Goal: Task Accomplishment & Management: Manage account settings

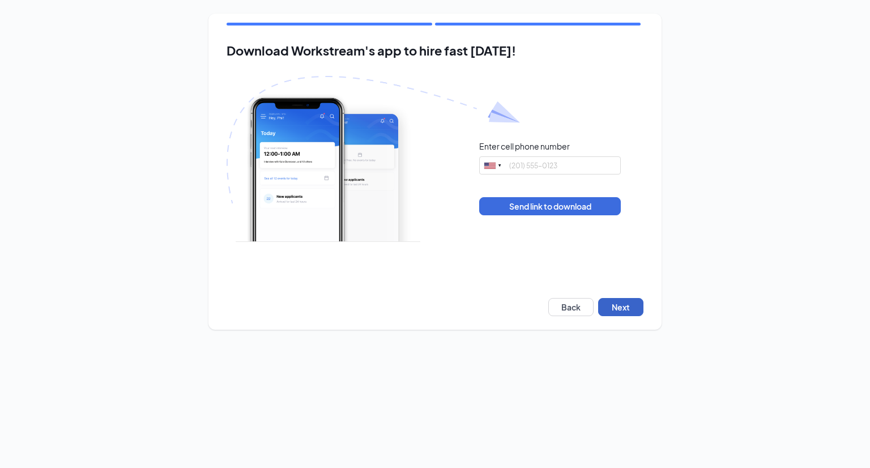
click at [628, 309] on button "Next" at bounding box center [620, 307] width 45 height 18
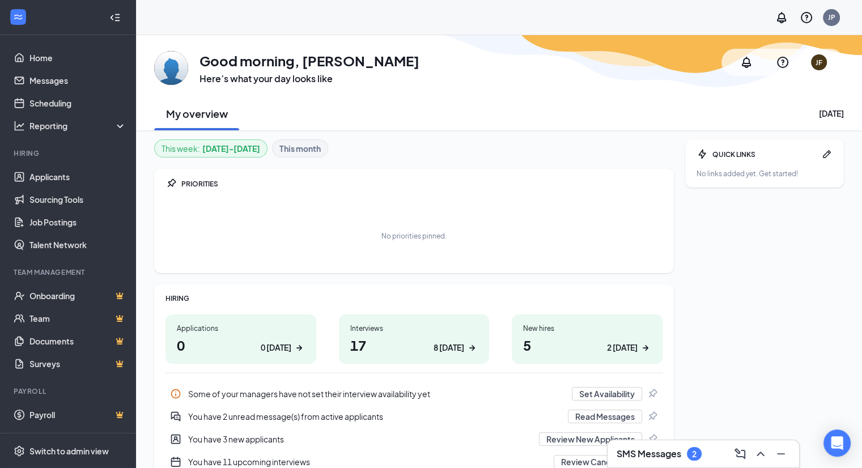
click at [640, 454] on h3 "SMS Messages" at bounding box center [648, 453] width 65 height 12
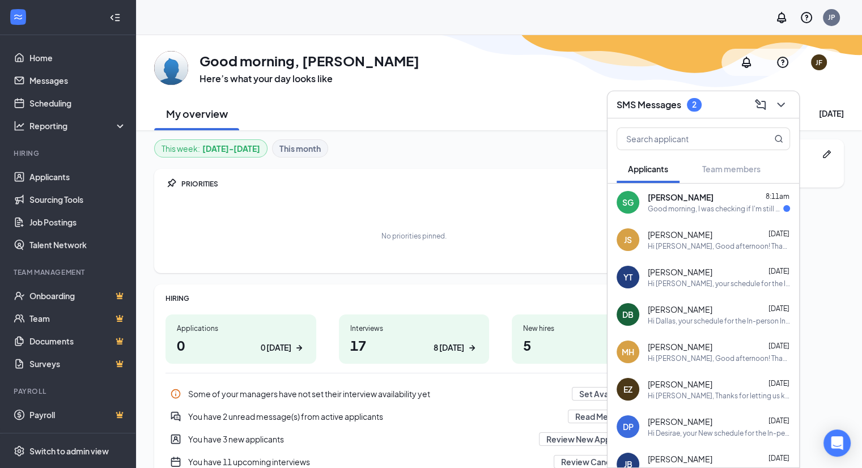
click at [714, 233] on div "[PERSON_NAME] [DATE]" at bounding box center [718, 234] width 142 height 11
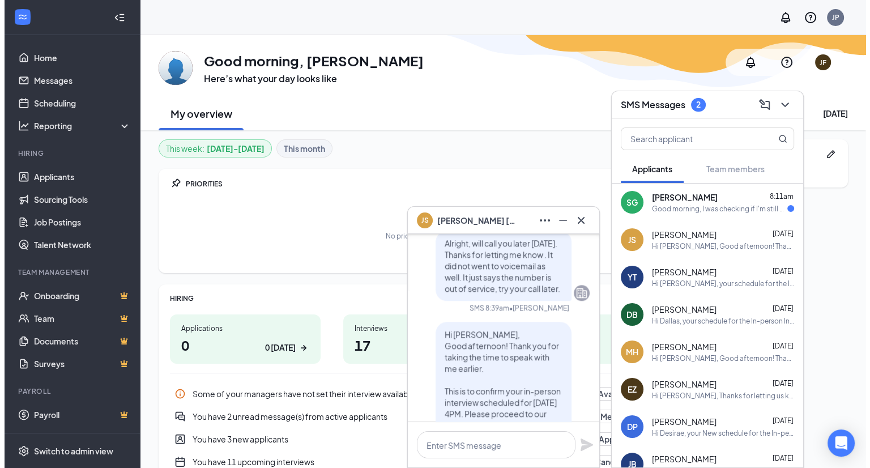
scroll to position [-170, 0]
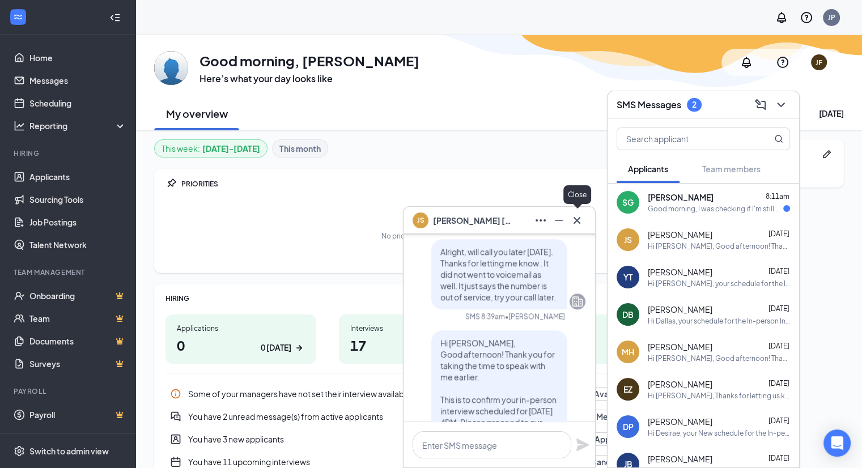
click at [578, 219] on icon "Cross" at bounding box center [576, 219] width 7 height 7
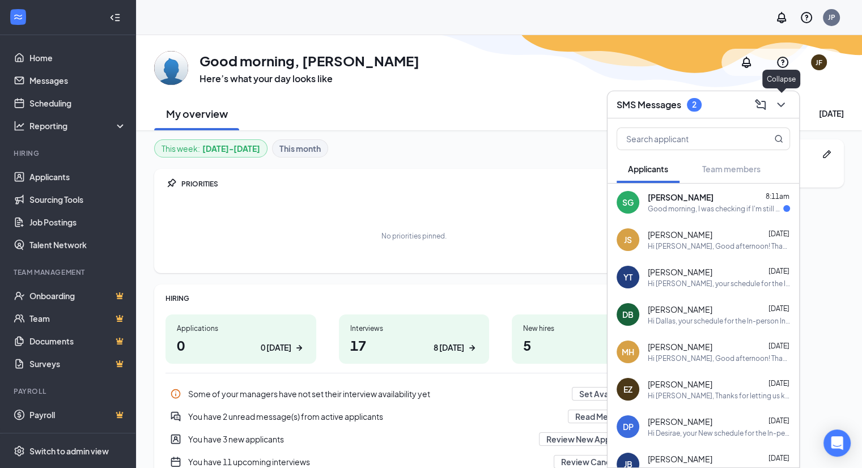
click at [781, 105] on icon "ChevronDown" at bounding box center [780, 105] width 7 height 5
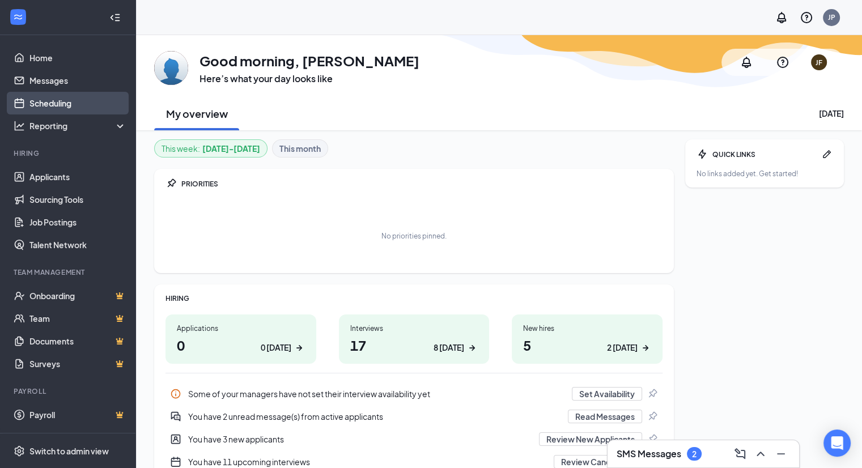
click at [59, 104] on link "Scheduling" at bounding box center [77, 103] width 97 height 23
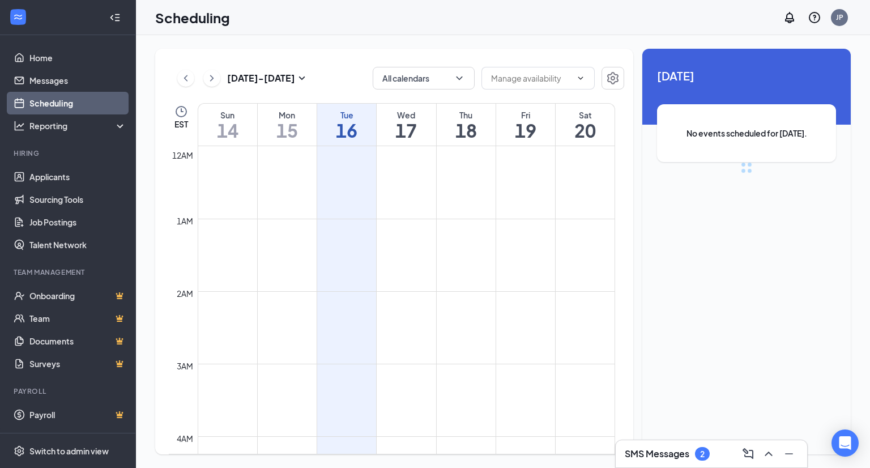
scroll to position [557, 0]
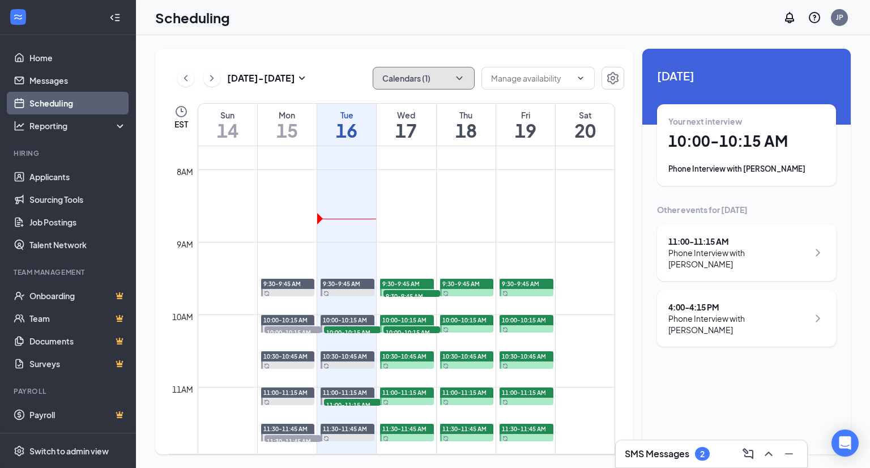
click at [432, 79] on button "Calendars (1)" at bounding box center [424, 78] width 102 height 23
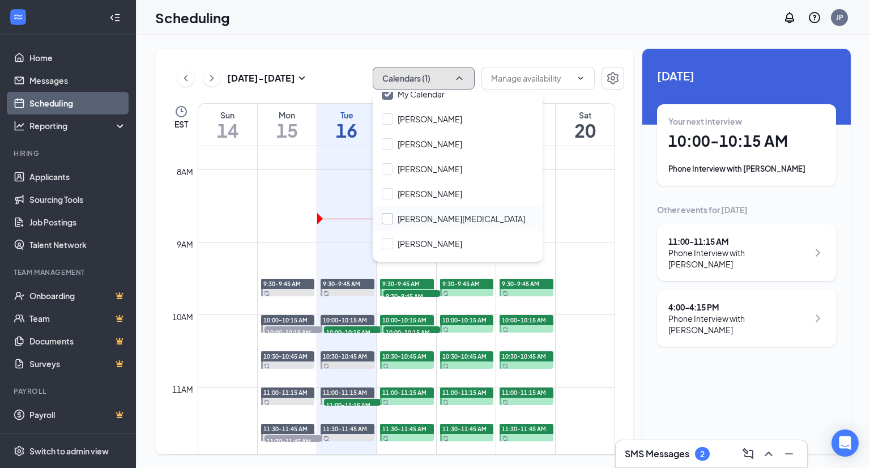
scroll to position [54, 0]
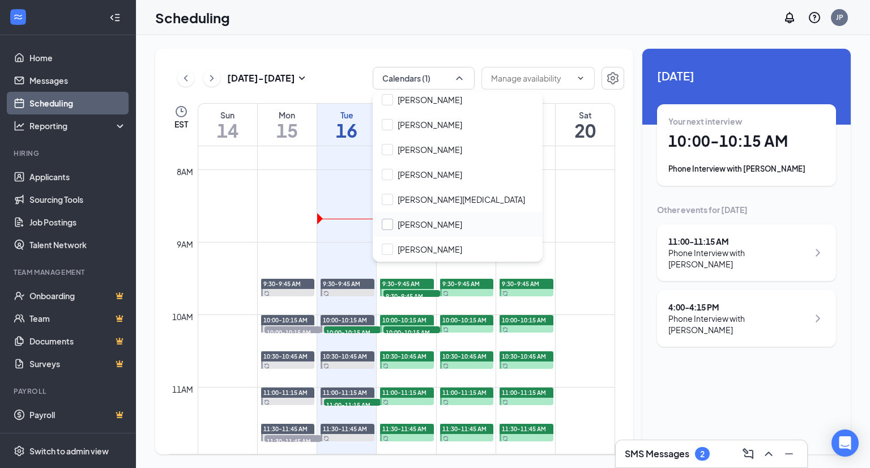
click at [420, 226] on input "[PERSON_NAME]" at bounding box center [422, 224] width 80 height 11
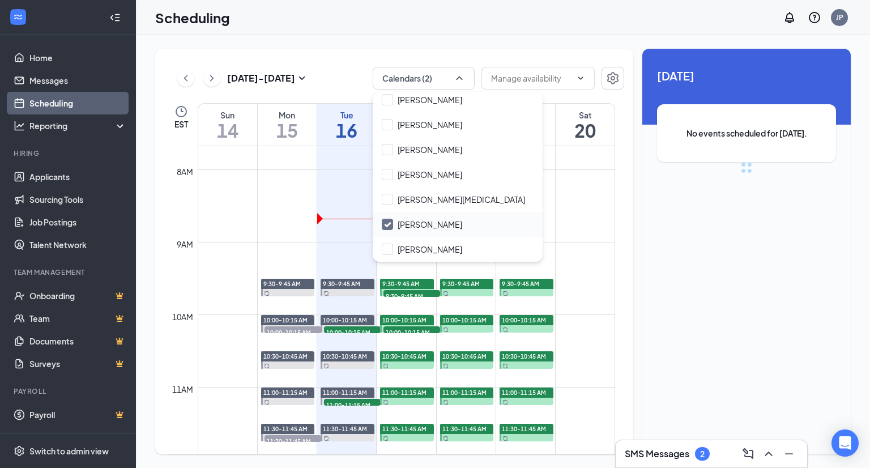
checkbox input "true"
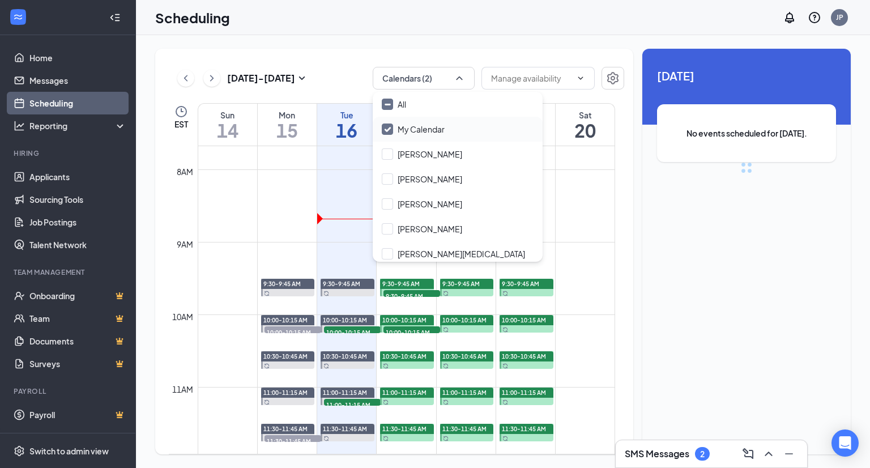
click at [431, 126] on input "My Calendar" at bounding box center [413, 128] width 63 height 11
click at [533, 35] on div "Scheduling JP" at bounding box center [503, 17] width 734 height 35
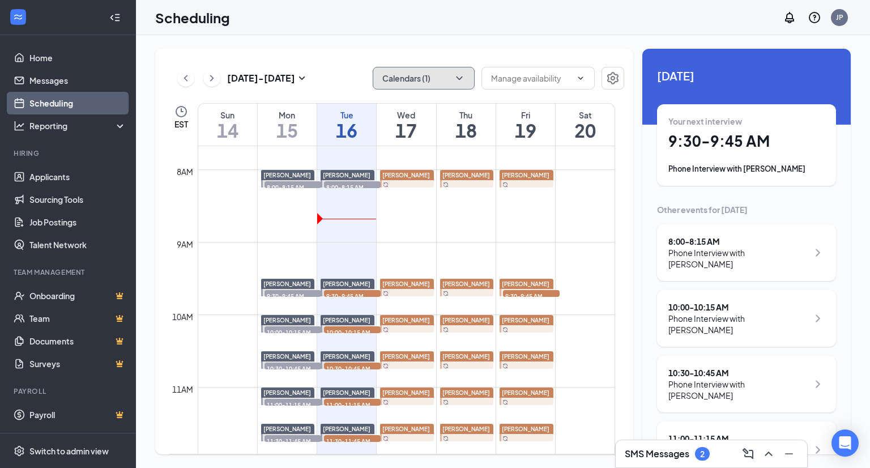
click at [421, 78] on button "Calendars (1)" at bounding box center [424, 78] width 102 height 23
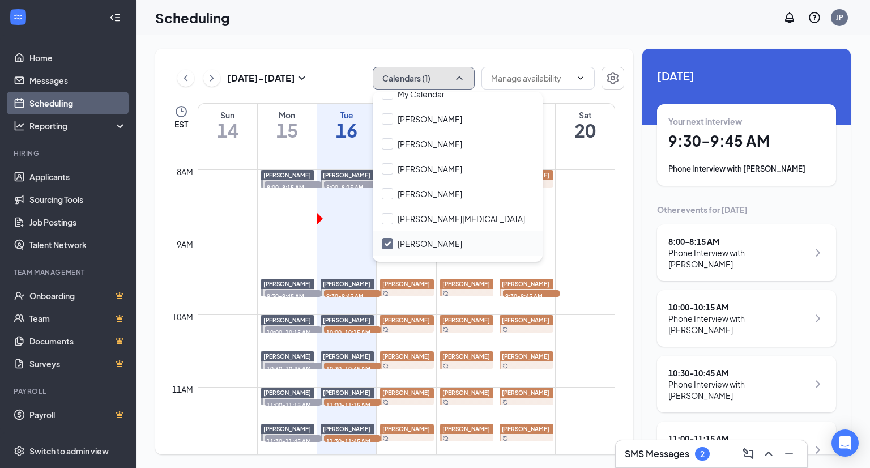
scroll to position [54, 0]
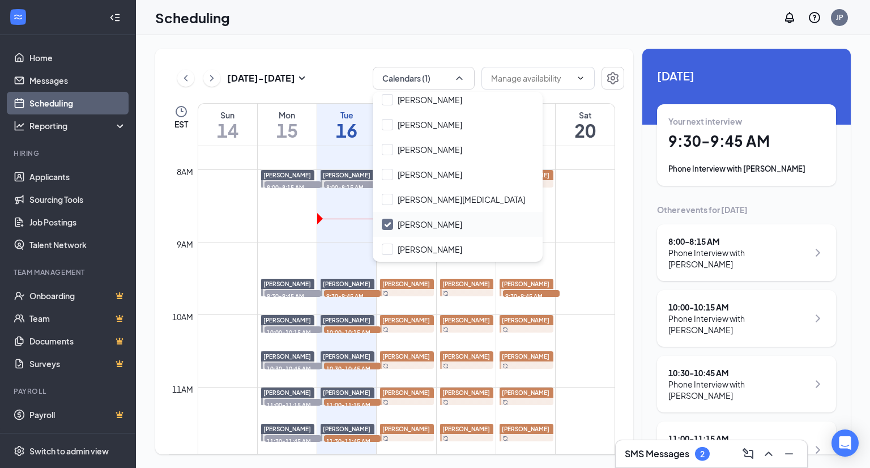
click at [441, 231] on div "[PERSON_NAME]" at bounding box center [458, 224] width 170 height 25
checkbox input "true"
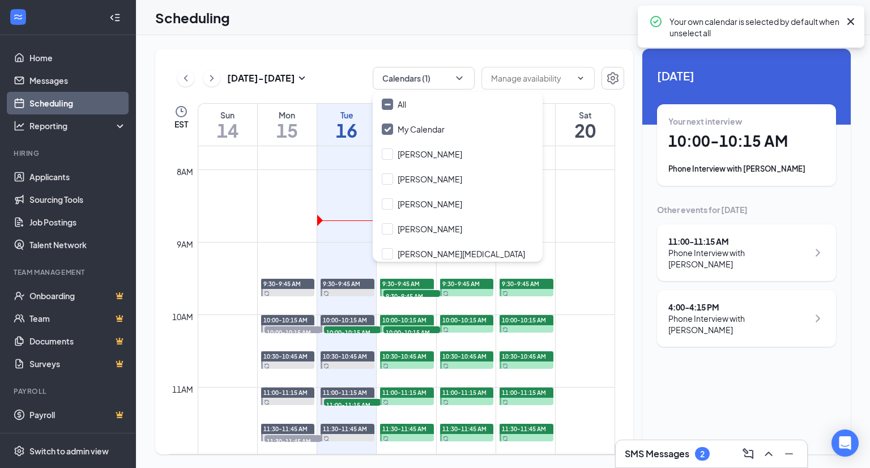
click at [513, 44] on div "[DATE] - [DATE] Calendars (1) EST Sun 14 Mon 15 Tue 16 Wed 17 Thu 18 Fri 19 Sat…" at bounding box center [503, 251] width 734 height 433
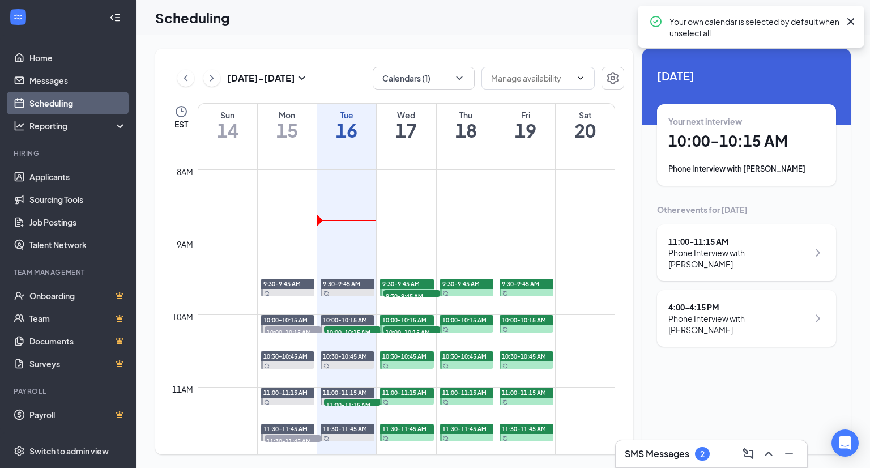
click at [687, 457] on h3 "SMS Messages" at bounding box center [657, 453] width 65 height 12
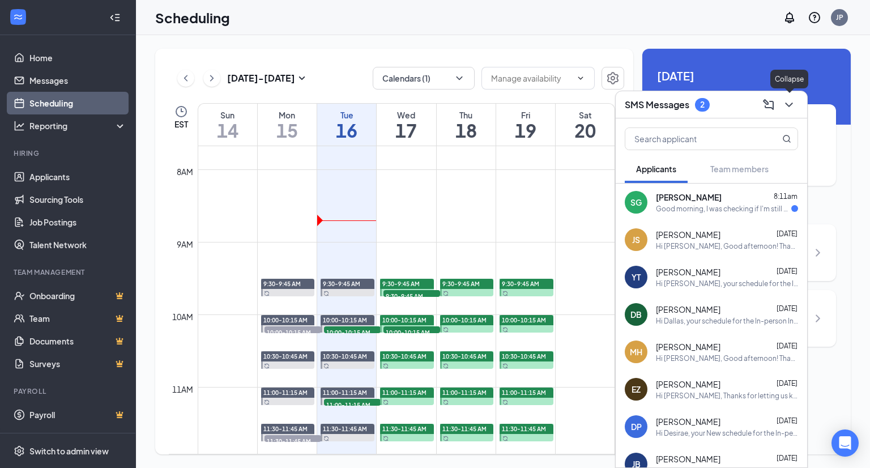
click at [793, 108] on icon "ChevronDown" at bounding box center [789, 105] width 14 height 14
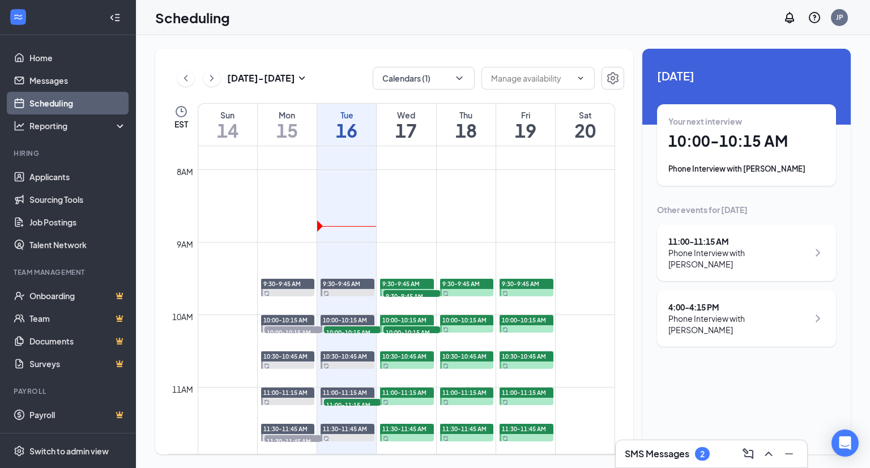
click at [764, 173] on div "Phone Interview with [PERSON_NAME]" at bounding box center [746, 168] width 156 height 11
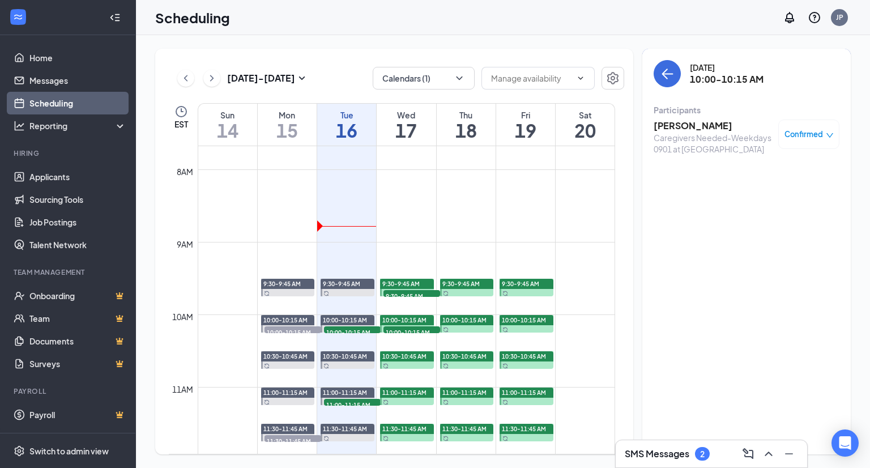
click at [683, 127] on h3 "[PERSON_NAME]" at bounding box center [713, 126] width 119 height 12
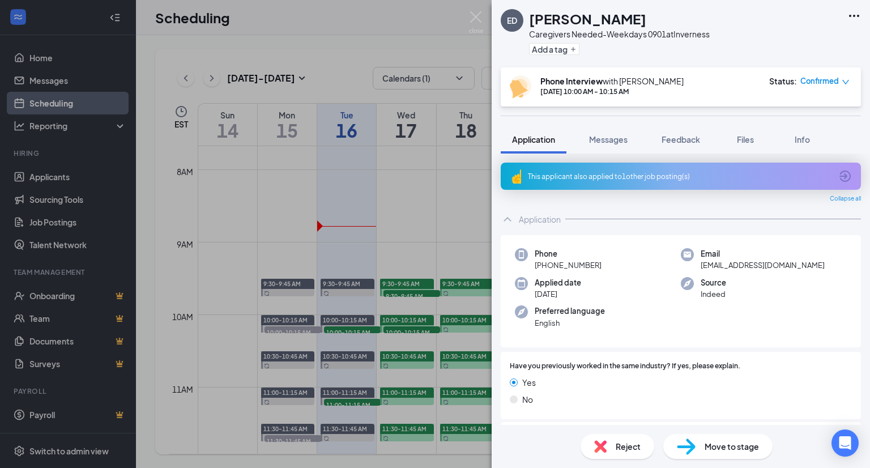
click at [840, 174] on icon "ArrowCircle" at bounding box center [845, 176] width 14 height 14
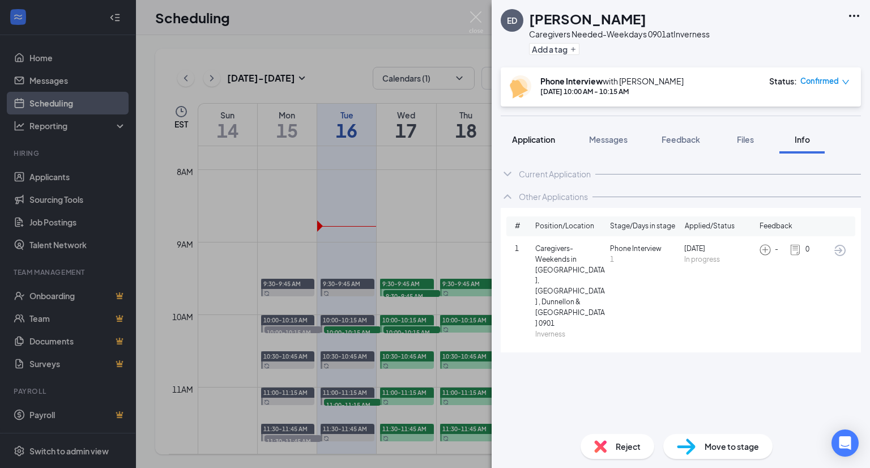
click at [542, 135] on span "Application" at bounding box center [533, 139] width 43 height 10
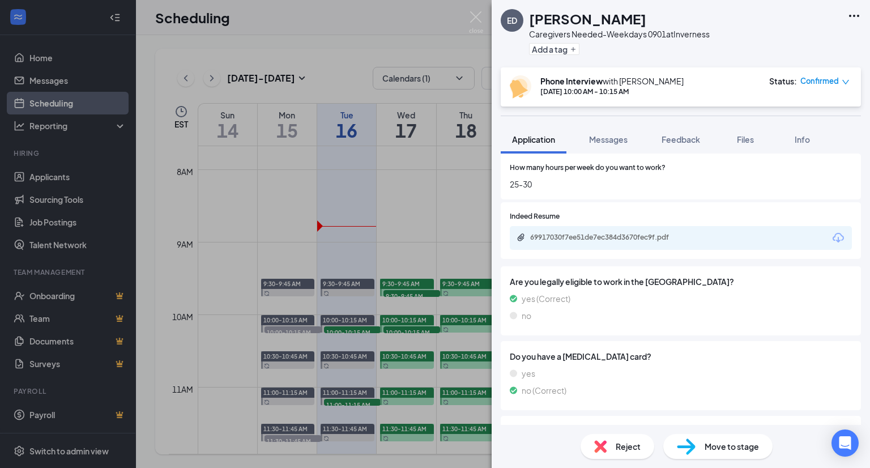
scroll to position [397, 0]
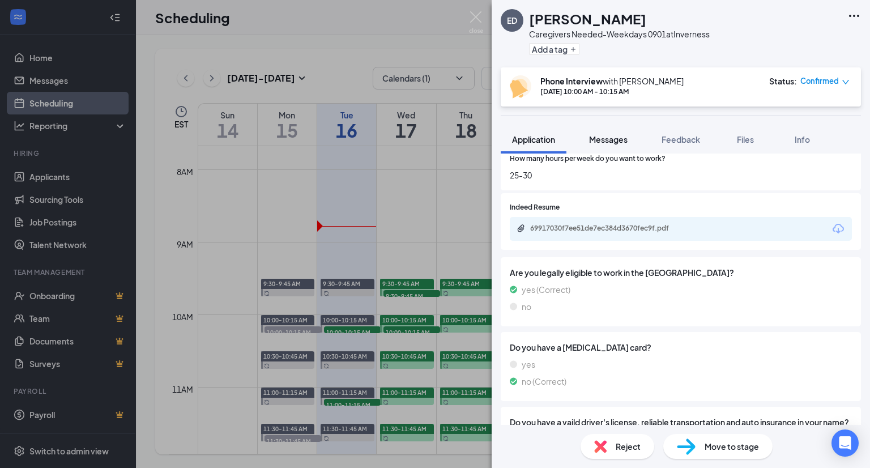
click at [612, 143] on span "Messages" at bounding box center [608, 139] width 39 height 10
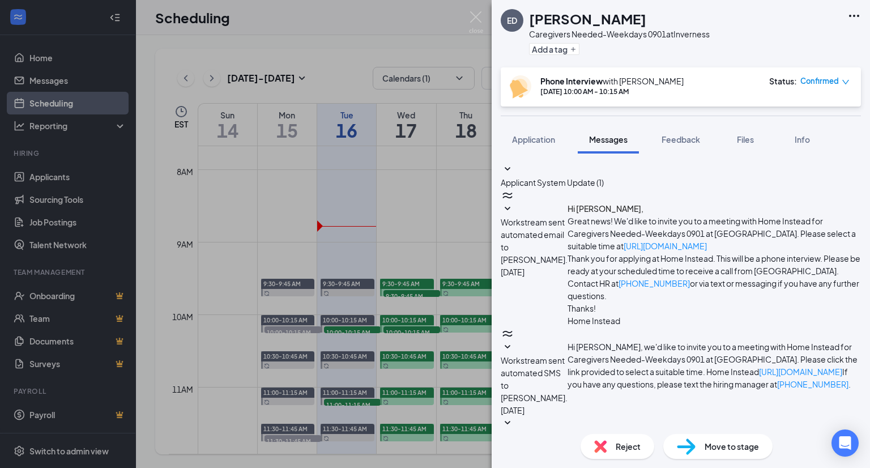
scroll to position [238, 0]
click at [530, 143] on span "Application" at bounding box center [533, 139] width 43 height 10
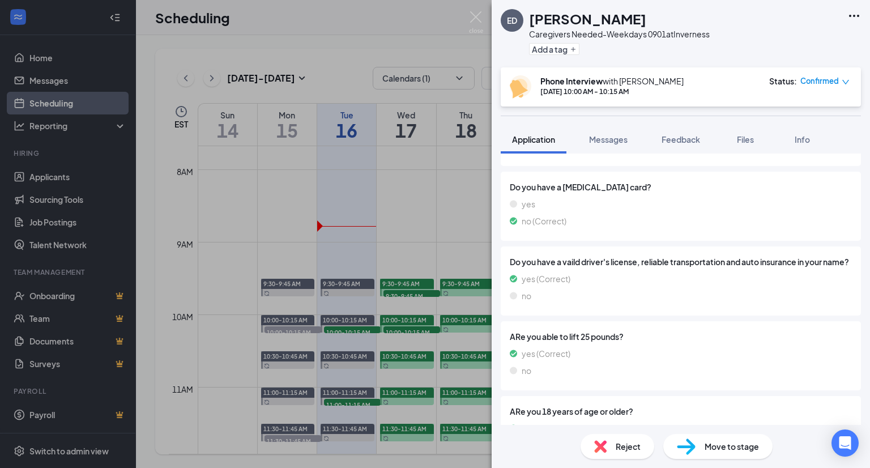
scroll to position [712, 0]
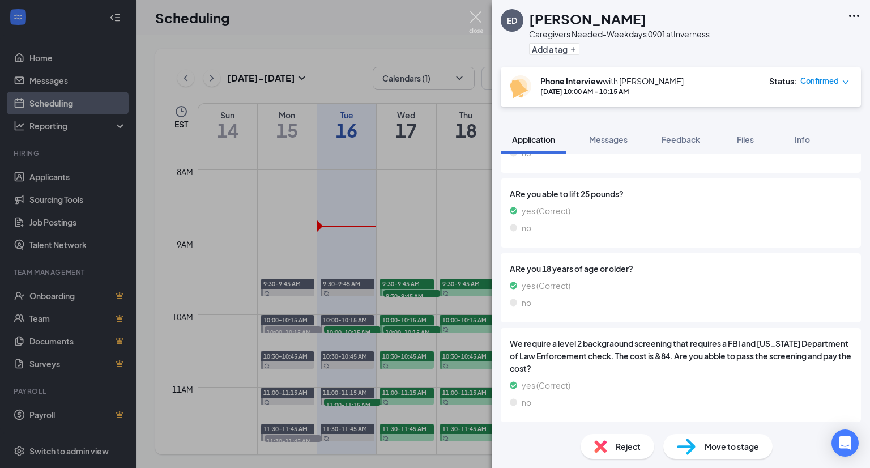
click at [476, 16] on img at bounding box center [476, 22] width 14 height 22
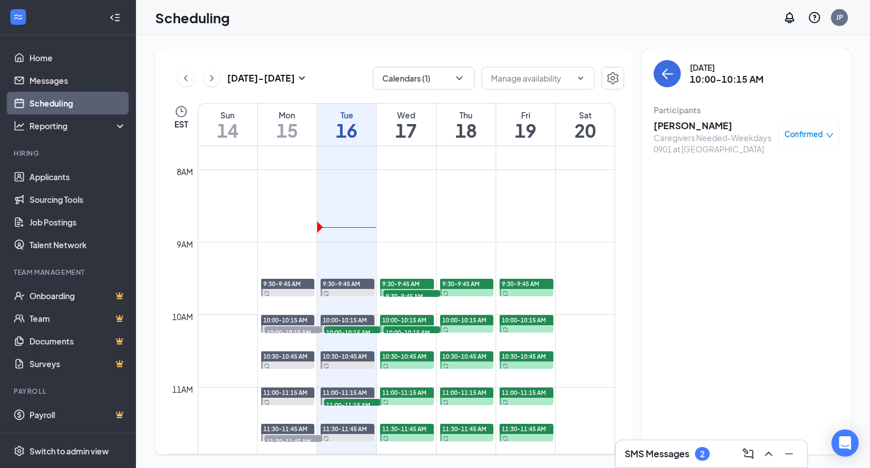
click at [684, 449] on h3 "SMS Messages" at bounding box center [657, 453] width 65 height 12
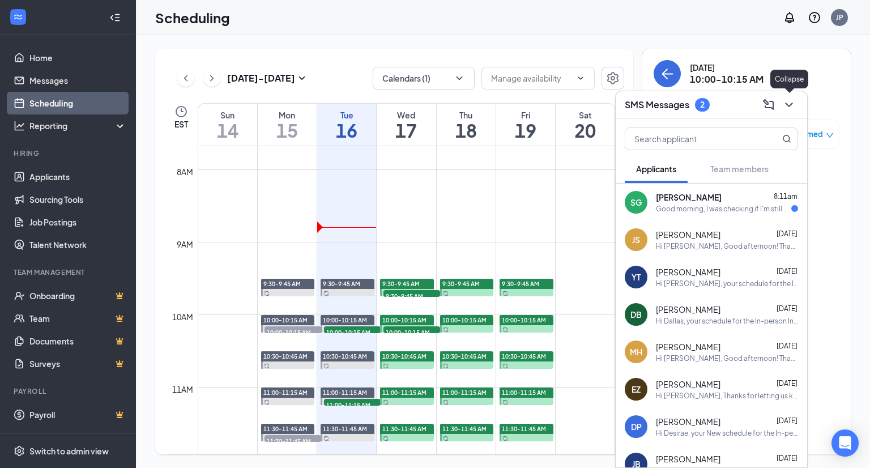
drag, startPoint x: 793, startPoint y: 111, endPoint x: 641, endPoint y: 125, distance: 152.5
click at [793, 111] on icon "ChevronDown" at bounding box center [789, 105] width 14 height 14
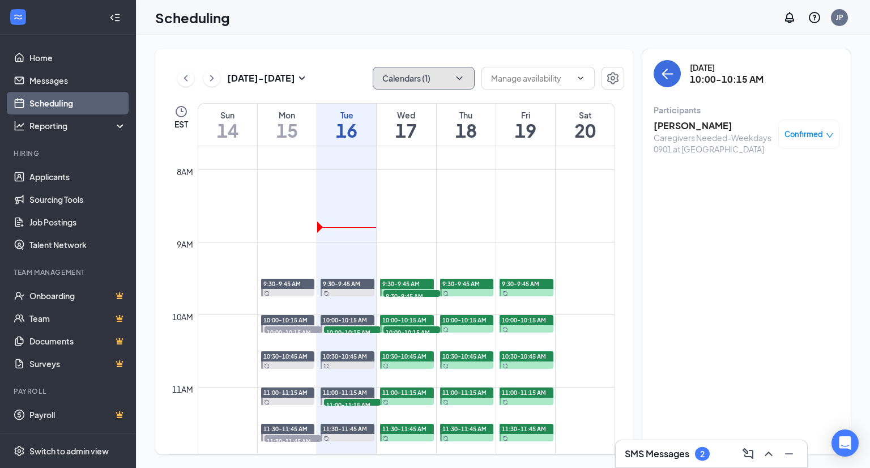
click at [447, 75] on button "Calendars (1)" at bounding box center [424, 78] width 102 height 23
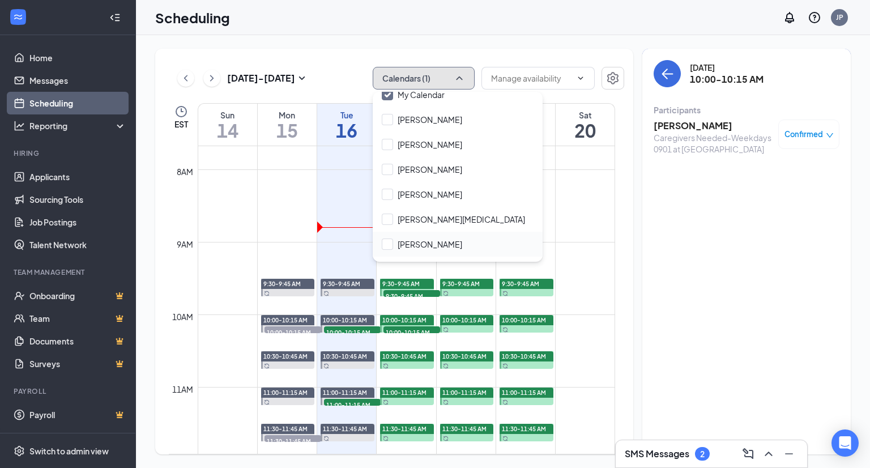
scroll to position [54, 0]
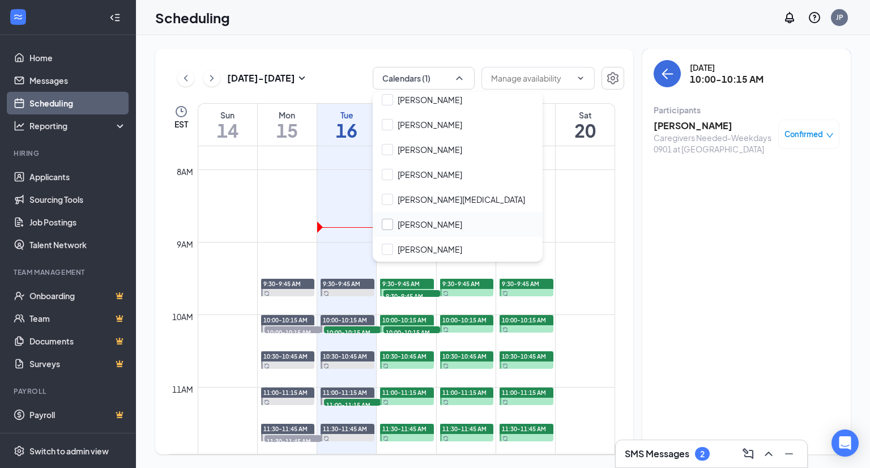
click at [432, 220] on input "[PERSON_NAME]" at bounding box center [422, 224] width 80 height 11
checkbox input "true"
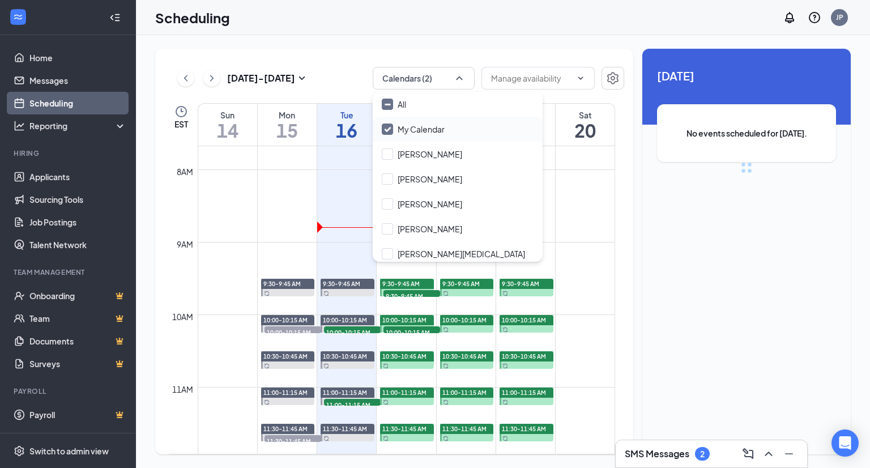
click at [435, 121] on div "My Calendar" at bounding box center [458, 129] width 170 height 25
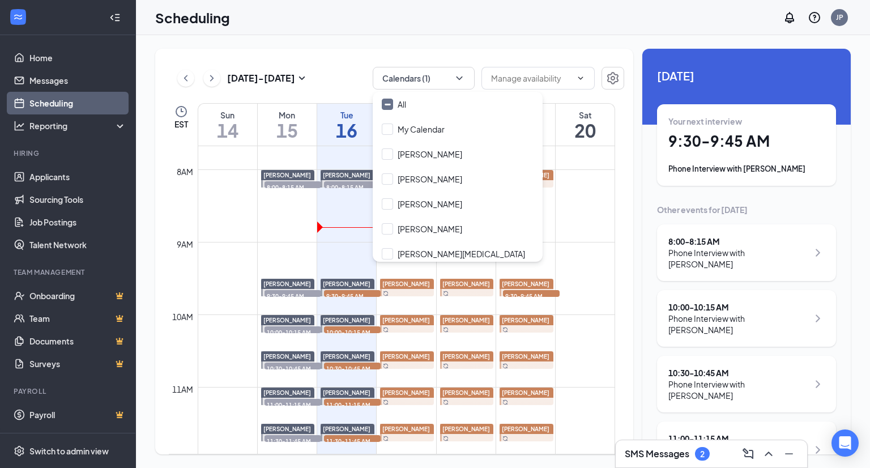
click at [659, 449] on h3 "SMS Messages" at bounding box center [657, 453] width 65 height 12
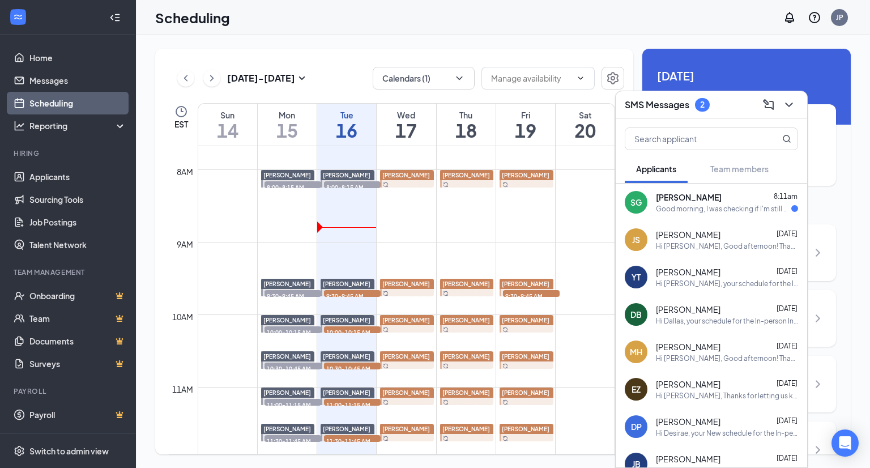
click at [691, 201] on span "[PERSON_NAME]" at bounding box center [689, 196] width 66 height 11
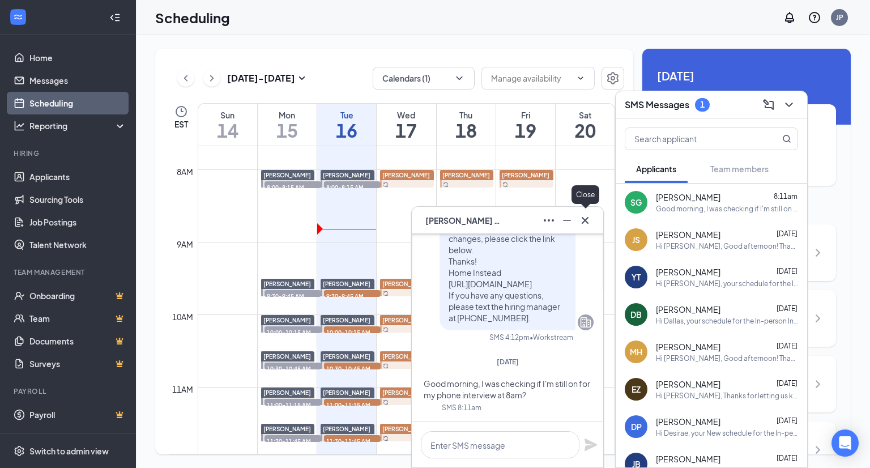
click at [585, 216] on icon "Cross" at bounding box center [585, 221] width 14 height 14
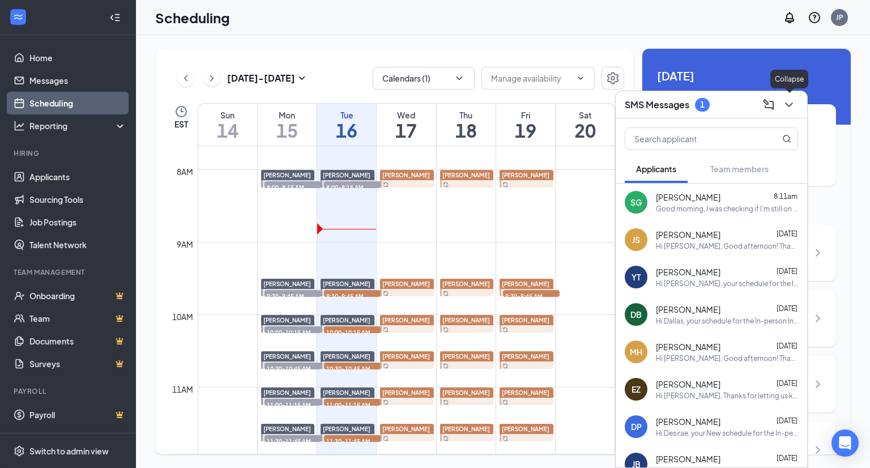
click at [791, 103] on icon "ChevronDown" at bounding box center [788, 105] width 7 height 5
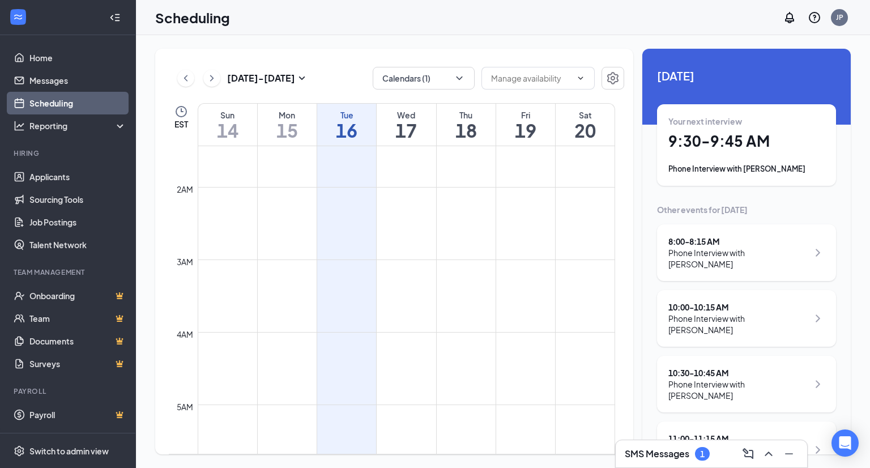
scroll to position [330, 0]
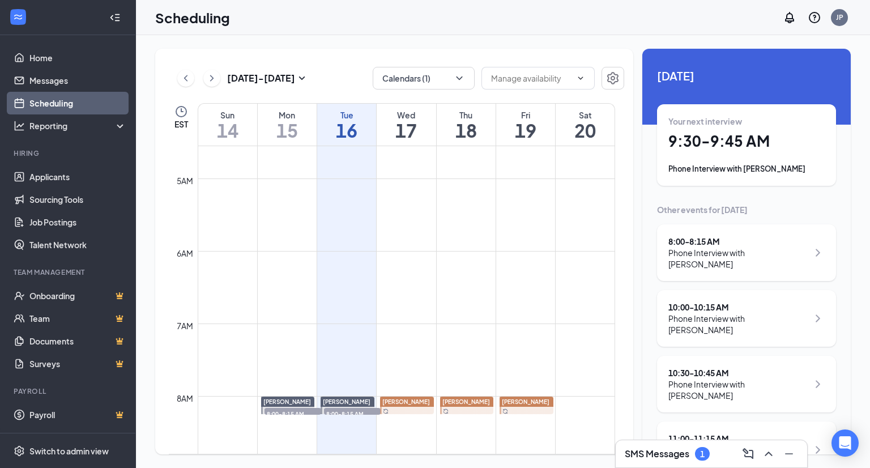
click at [658, 454] on h3 "SMS Messages" at bounding box center [657, 453] width 65 height 12
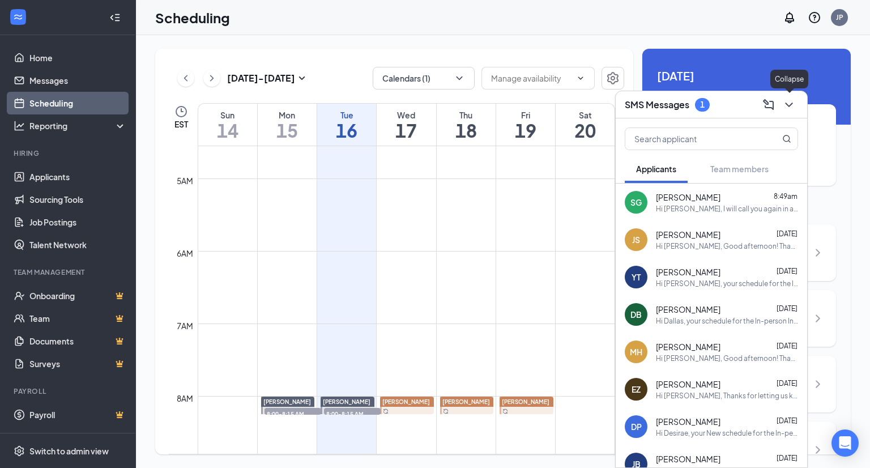
click at [791, 105] on icon "ChevronDown" at bounding box center [789, 105] width 14 height 14
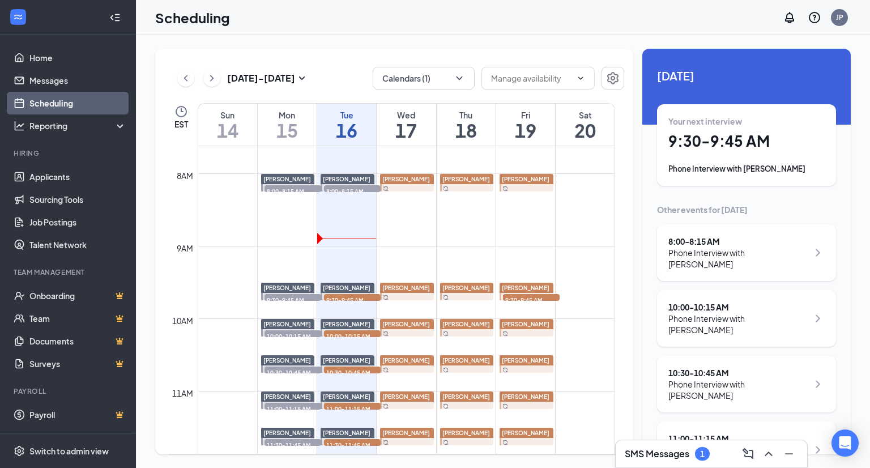
scroll to position [557, 0]
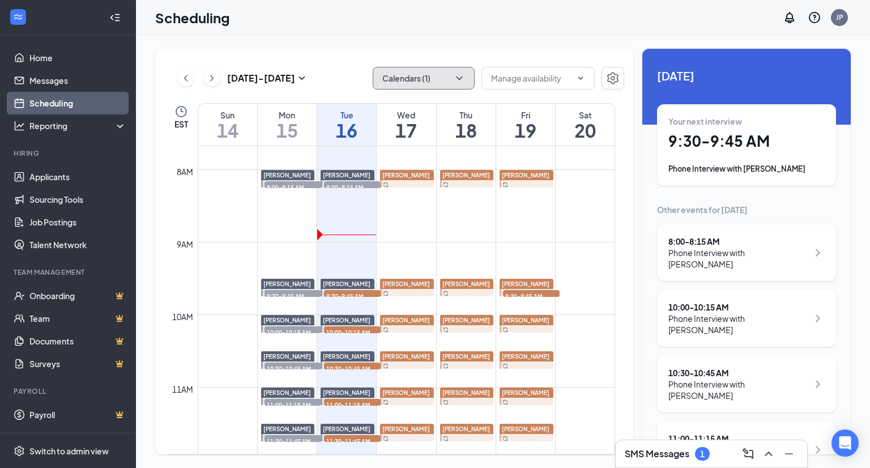
click at [451, 73] on button "Calendars (1)" at bounding box center [424, 78] width 102 height 23
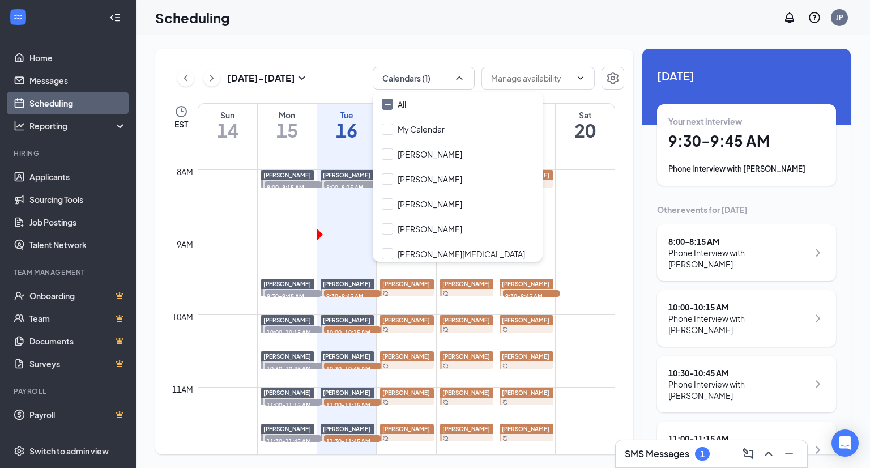
click at [555, 42] on div "[DATE] - [DATE] Calendars (1) EST Sun 14 Mon 15 Tue 16 Wed 17 Thu 18 Fri 19 Sat…" at bounding box center [503, 251] width 734 height 433
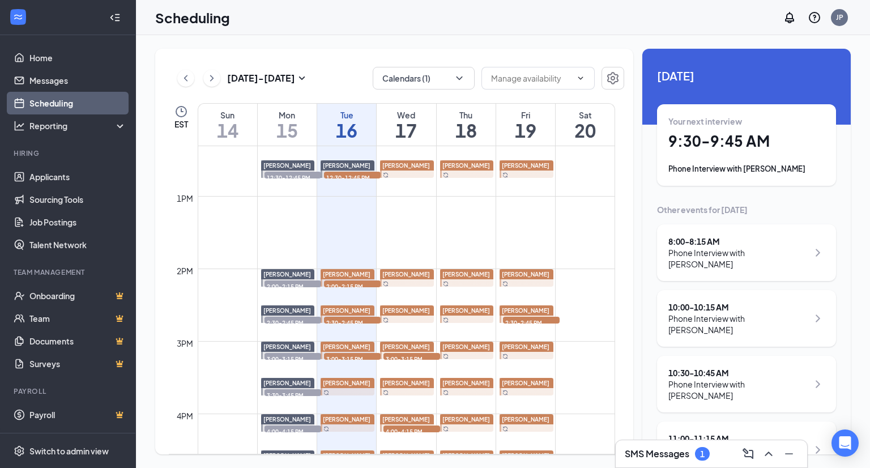
scroll to position [953, 0]
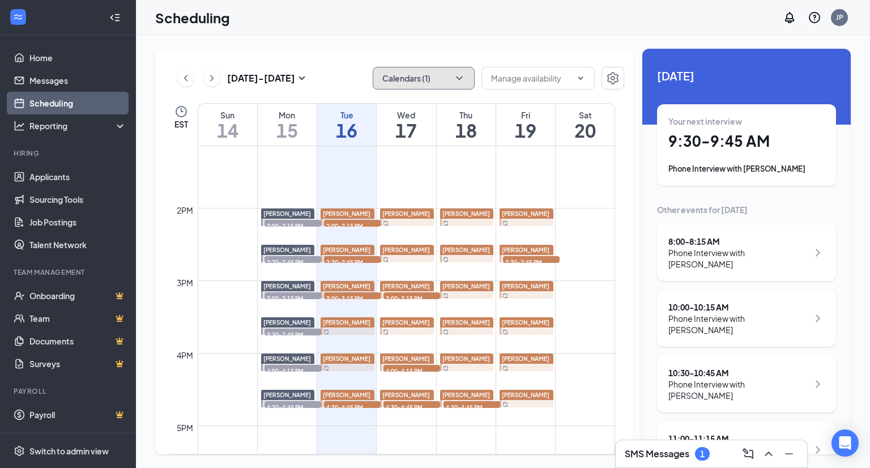
click at [431, 75] on button "Calendars (1)" at bounding box center [424, 78] width 102 height 23
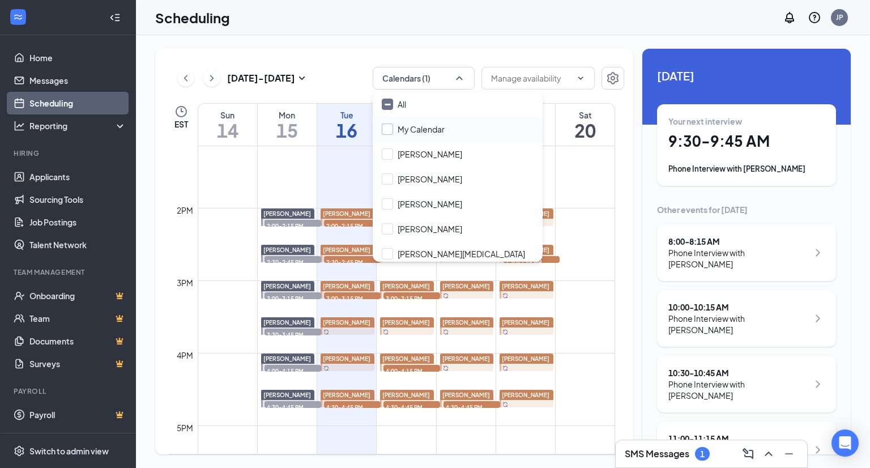
click at [444, 126] on input "My Calendar" at bounding box center [413, 128] width 63 height 11
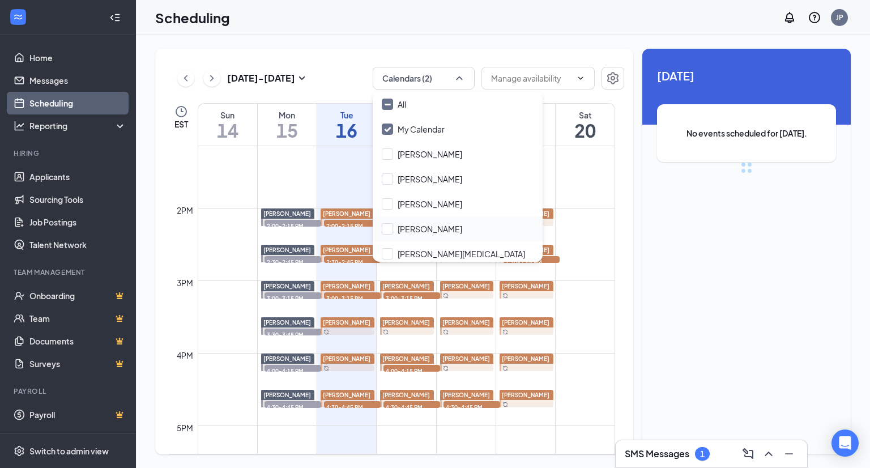
checkbox input "true"
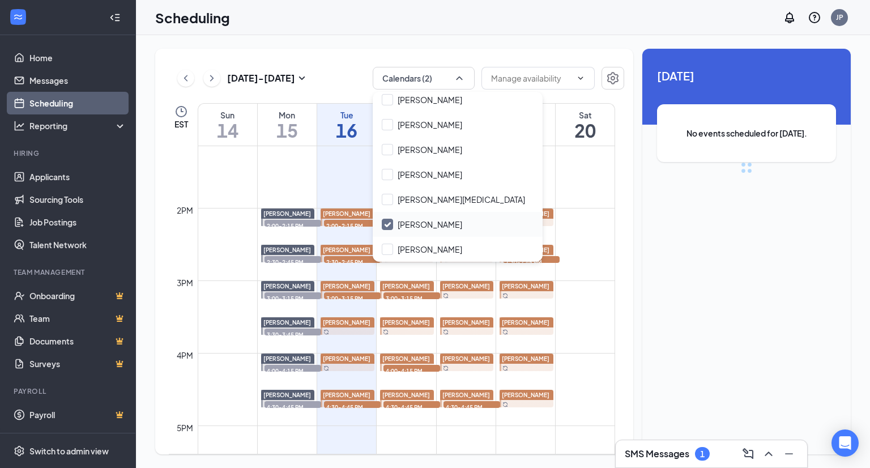
click at [437, 220] on input "[PERSON_NAME]" at bounding box center [422, 224] width 80 height 11
checkbox input "false"
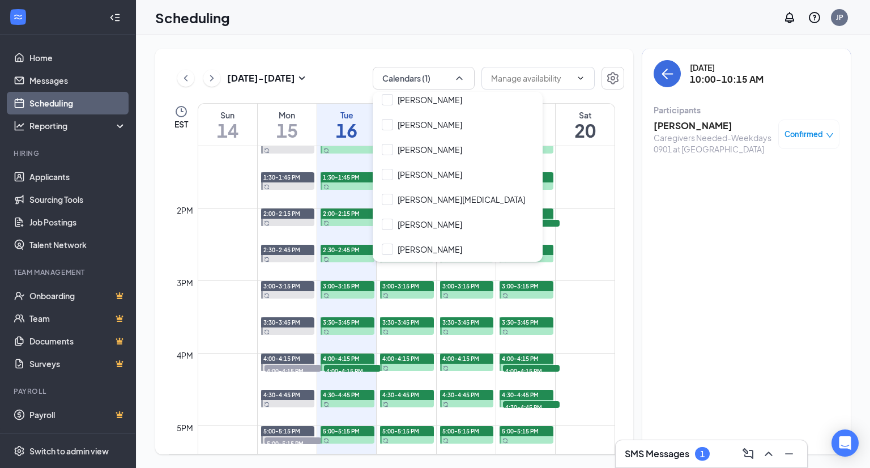
click at [539, 37] on div "[DATE] - [DATE] Calendars (1) EST Sun 14 Mon 15 Tue 16 Wed 17 Thu 18 Fri 19 Sat…" at bounding box center [503, 251] width 734 height 433
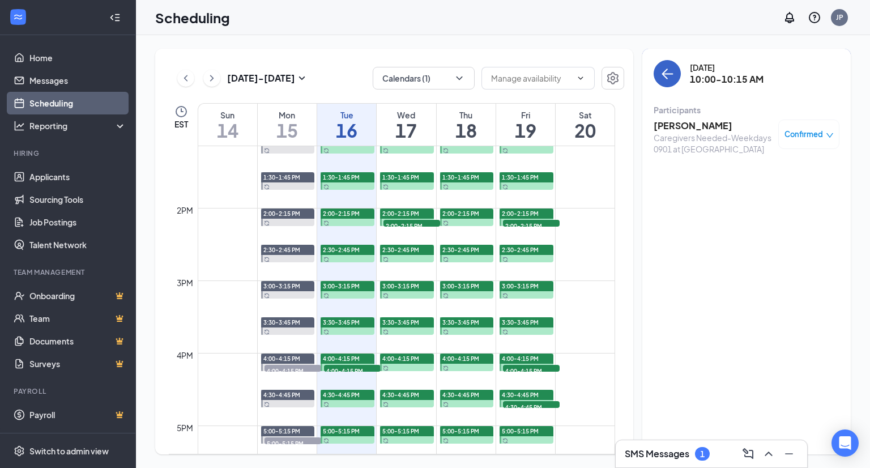
click at [667, 75] on icon "ArrowLeft" at bounding box center [667, 74] width 14 height 14
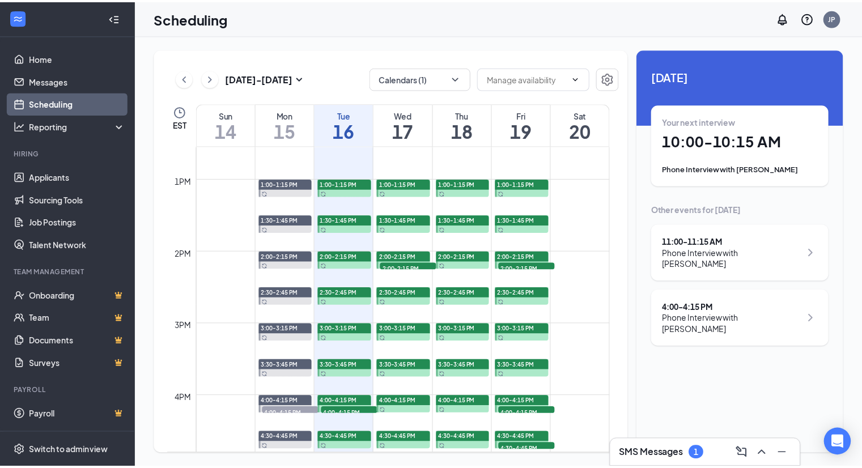
scroll to position [897, 0]
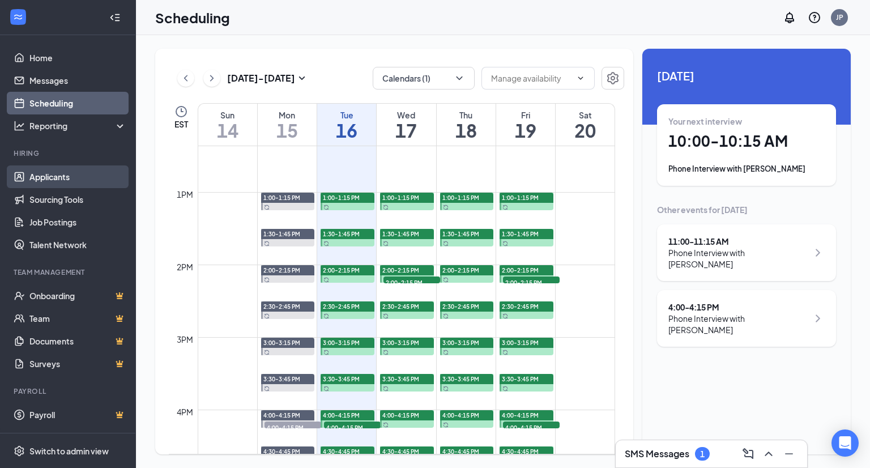
click at [45, 173] on link "Applicants" at bounding box center [77, 176] width 97 height 23
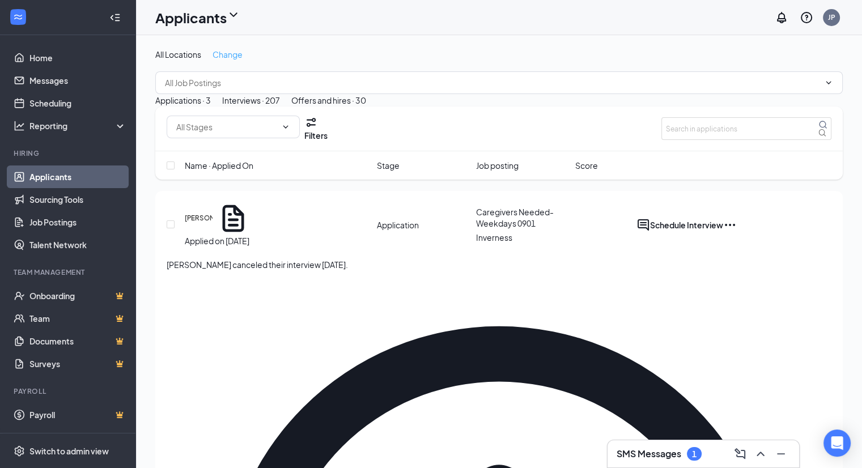
click at [231, 53] on span "Change" at bounding box center [227, 54] width 30 height 10
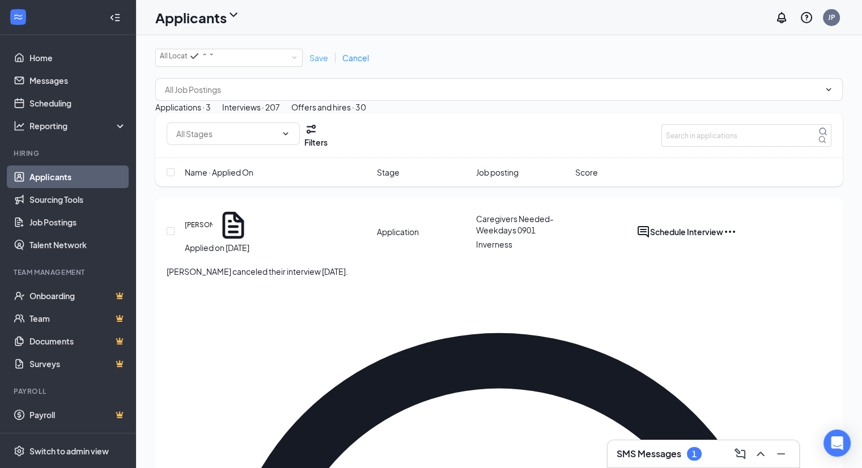
click at [318, 63] on span "Save" at bounding box center [318, 58] width 19 height 10
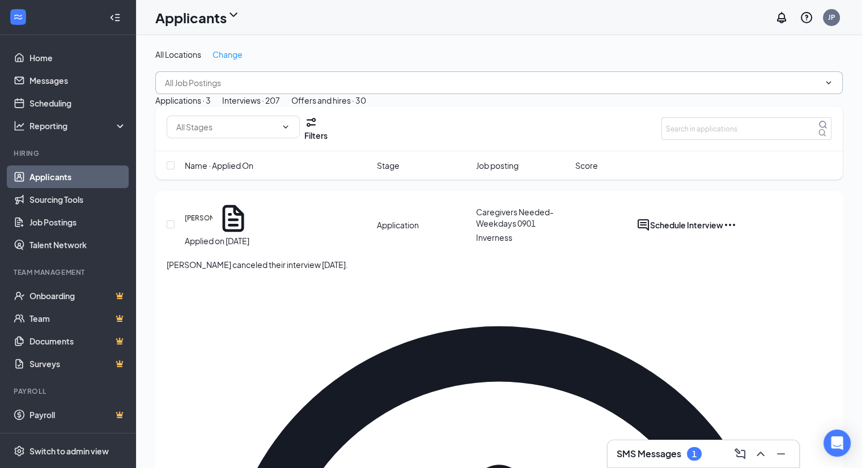
click at [244, 85] on input "text" at bounding box center [492, 82] width 654 height 12
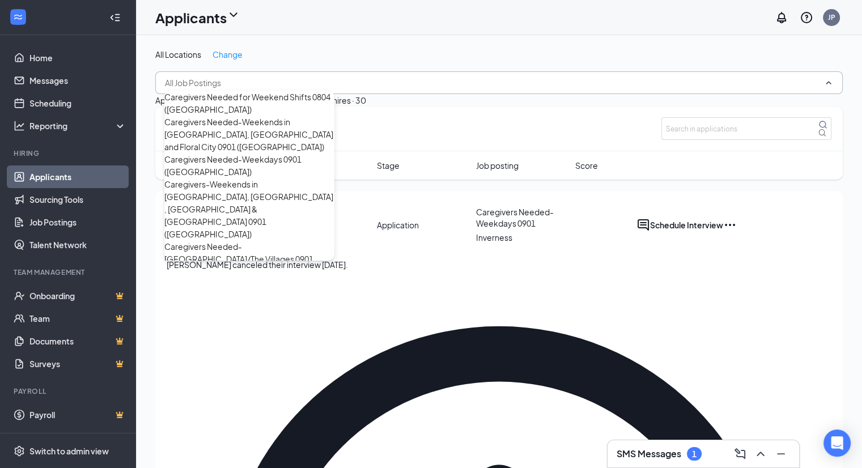
click at [419, 60] on div "All Locations Change Caregivers Needed for Weekend Shifts 0804 ([GEOGRAPHIC_DAT…" at bounding box center [498, 71] width 687 height 45
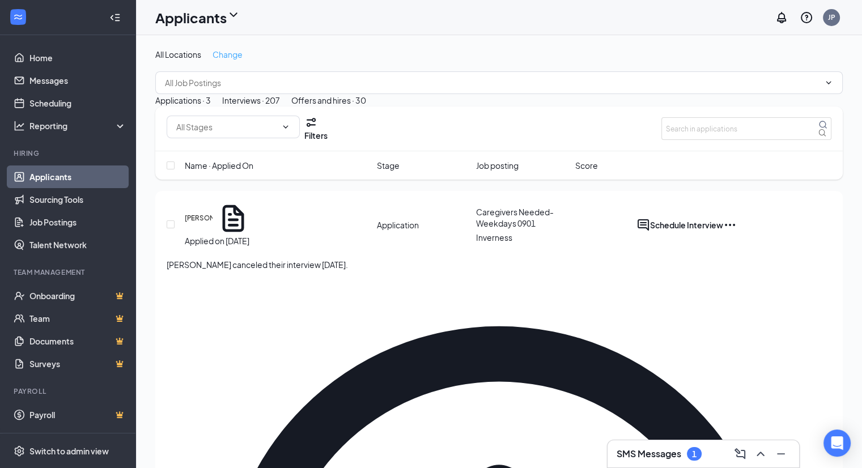
click at [233, 54] on span "Change" at bounding box center [227, 54] width 30 height 10
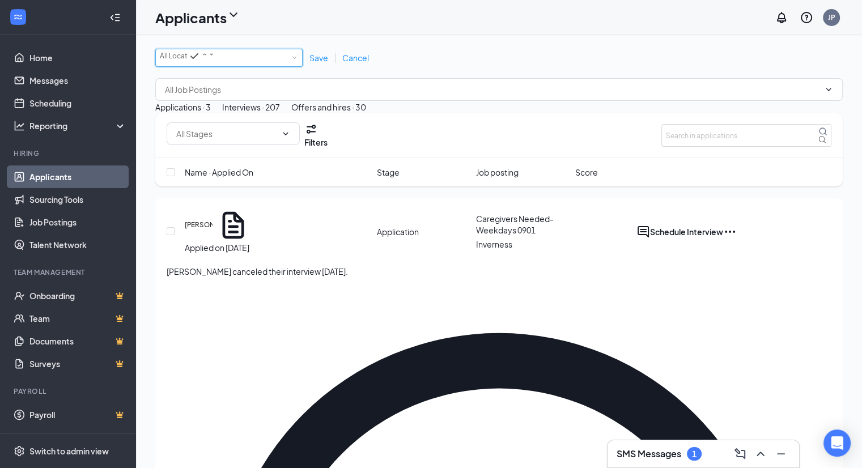
click at [215, 61] on div "All Locations" at bounding box center [187, 56] width 55 height 14
click at [216, 113] on div "Inverness" at bounding box center [229, 106] width 138 height 14
click at [319, 62] on span "Save" at bounding box center [318, 58] width 19 height 10
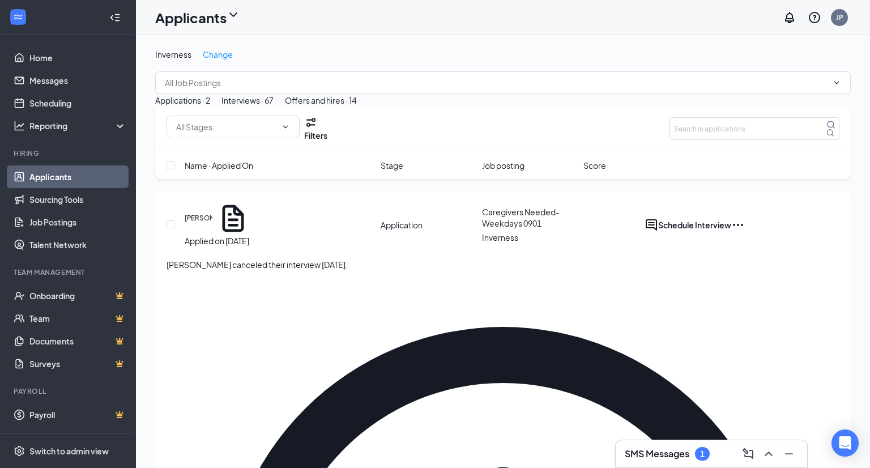
click at [357, 106] on div "Offers and hires · 14" at bounding box center [321, 100] width 72 height 12
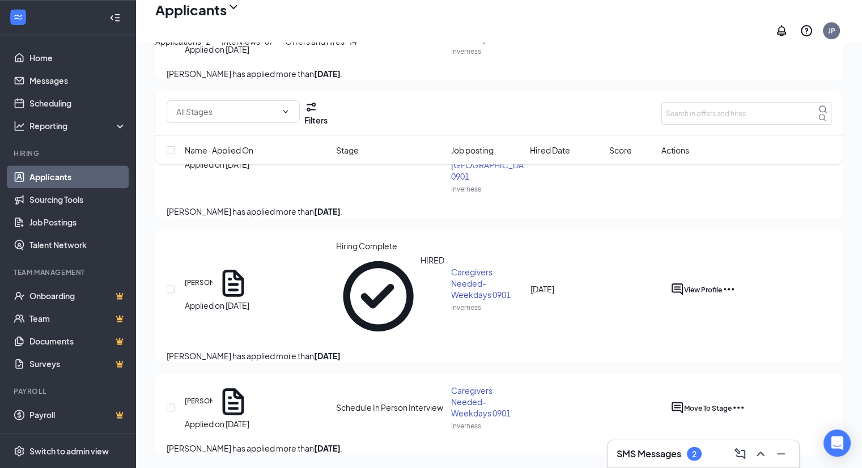
scroll to position [1482, 0]
click at [650, 451] on h3 "SMS Messages" at bounding box center [648, 453] width 65 height 12
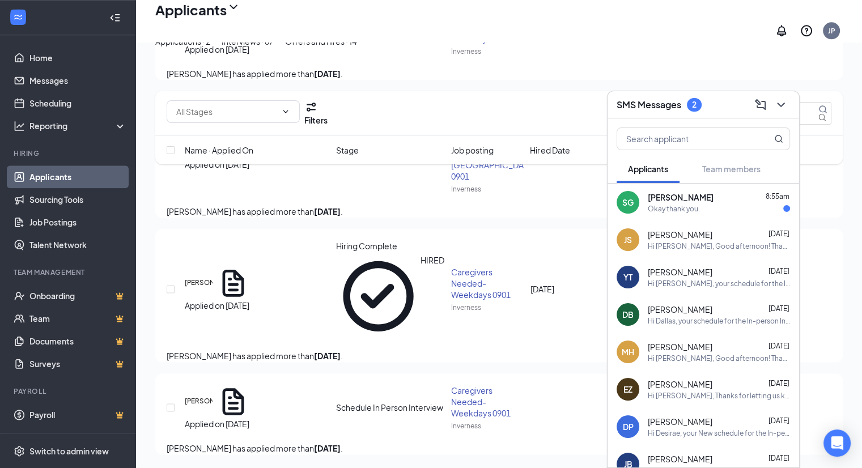
click at [671, 209] on div "Okay thank you." at bounding box center [673, 209] width 52 height 10
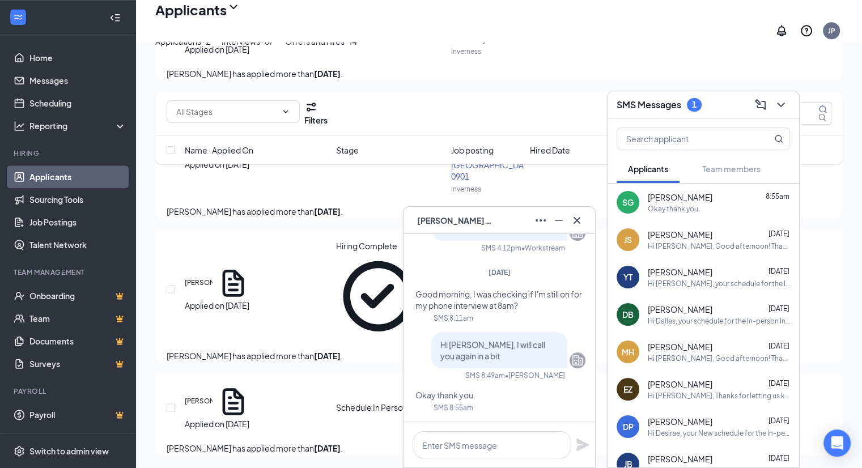
scroll to position [0, 0]
click at [576, 223] on icon "Cross" at bounding box center [577, 221] width 14 height 14
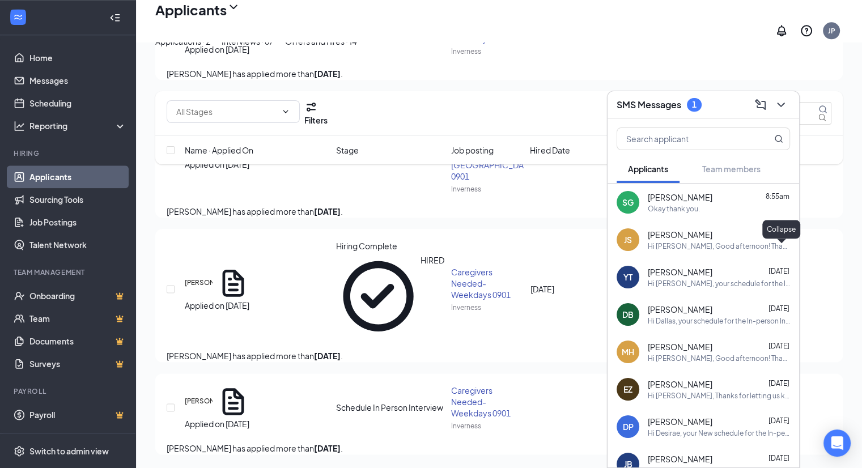
click at [786, 104] on icon "ChevronDown" at bounding box center [781, 105] width 14 height 14
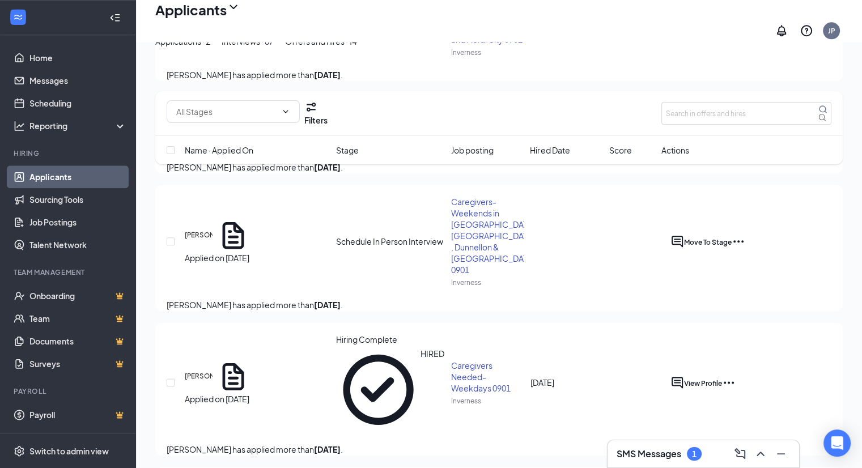
scroll to position [1199, 0]
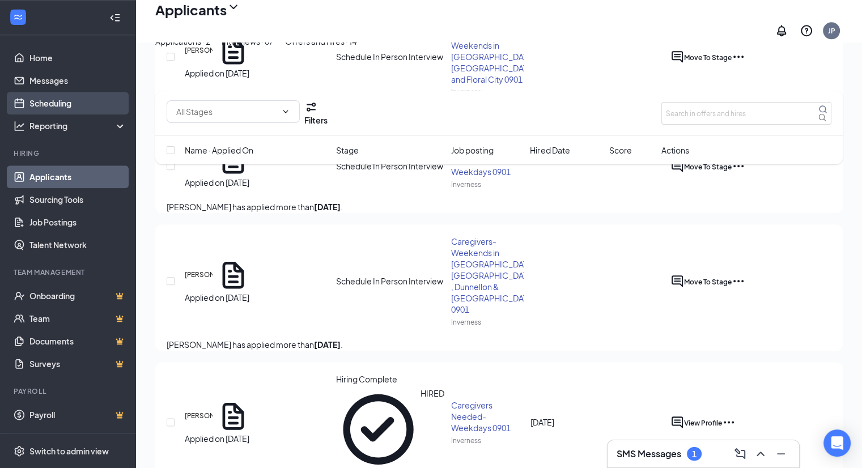
click at [73, 100] on link "Scheduling" at bounding box center [77, 103] width 97 height 23
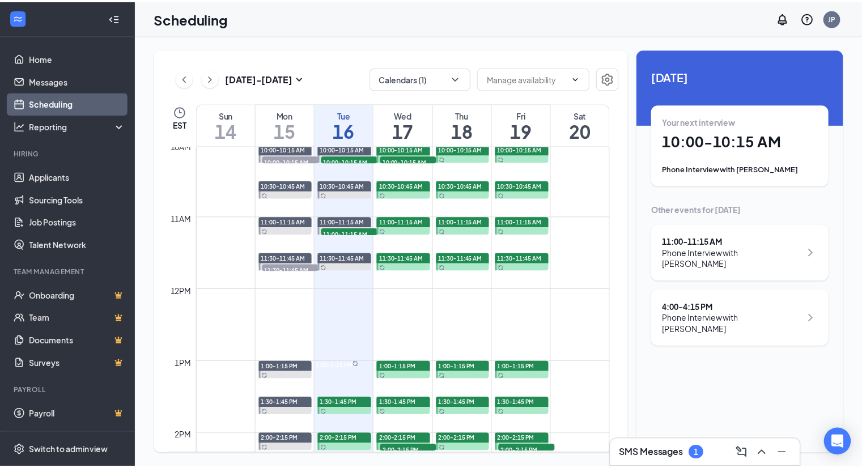
scroll to position [783, 0]
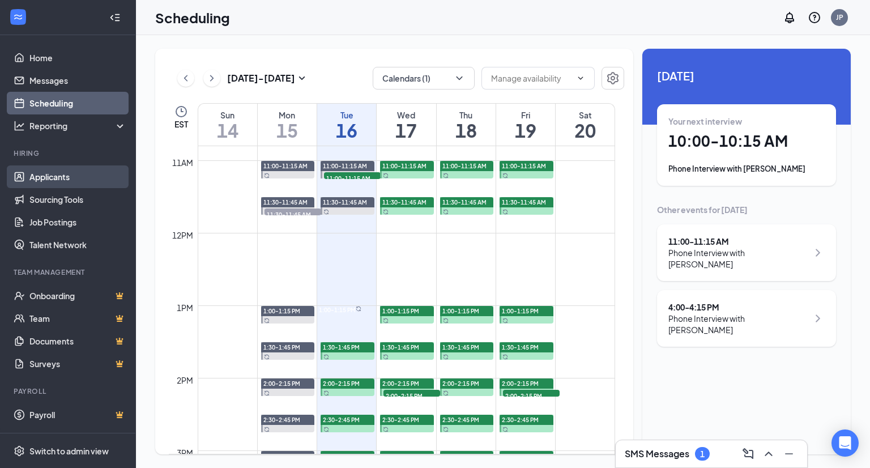
click at [46, 175] on link "Applicants" at bounding box center [77, 176] width 97 height 23
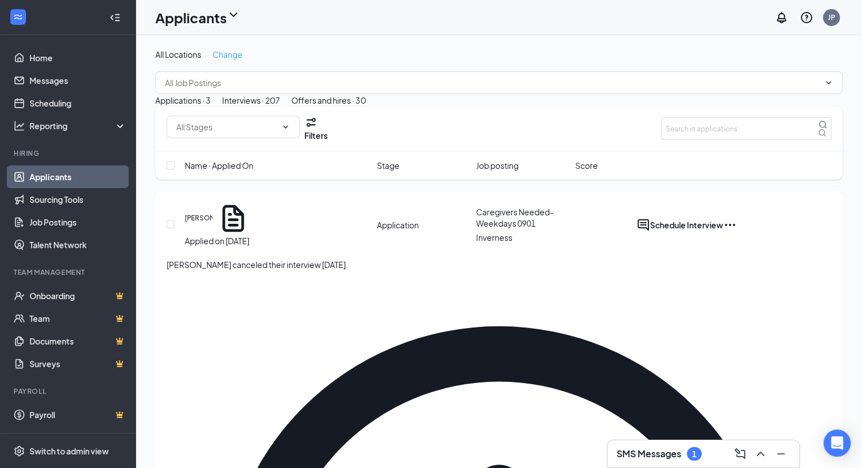
click at [238, 53] on span "Change" at bounding box center [227, 54] width 30 height 10
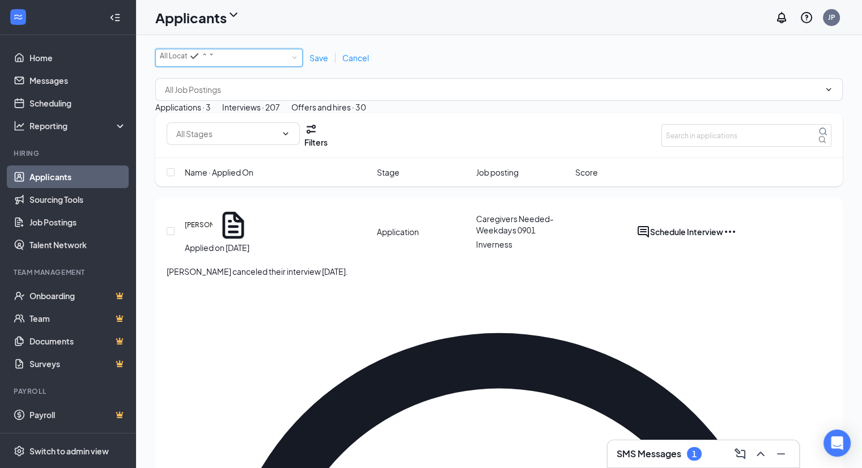
click at [215, 60] on div "All Locations" at bounding box center [187, 56] width 55 height 14
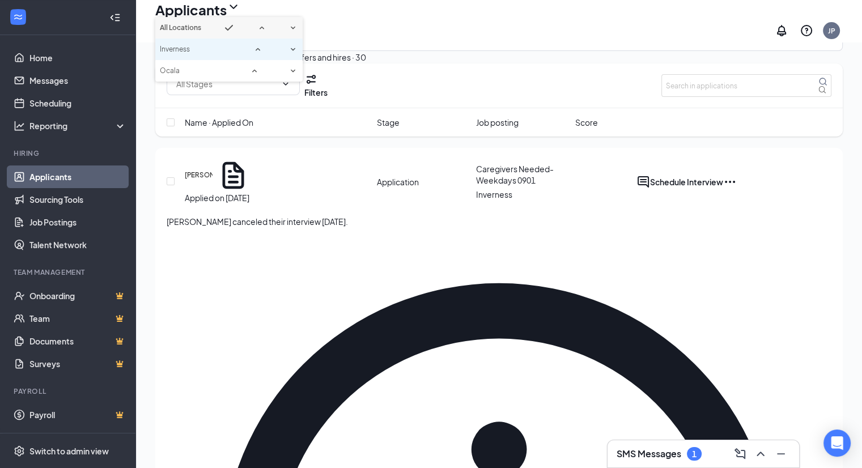
click at [222, 56] on div "Inverness" at bounding box center [229, 49] width 138 height 14
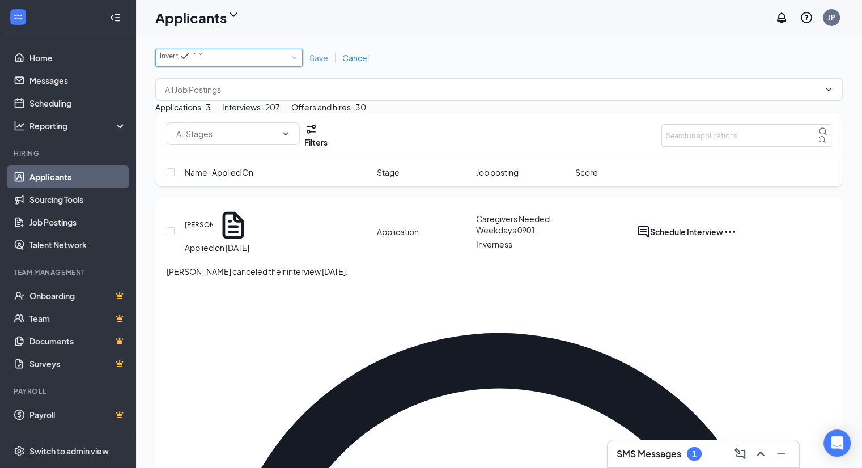
click at [318, 62] on span "Save" at bounding box center [318, 58] width 19 height 10
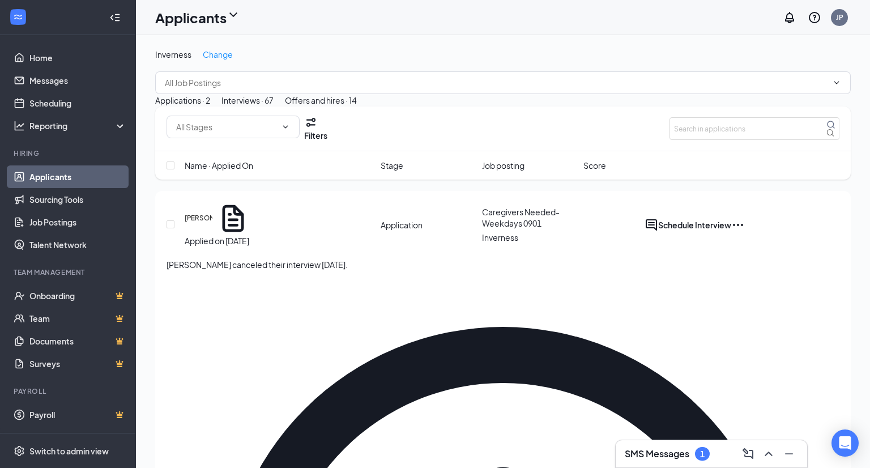
click at [274, 106] on div "Interviews · 67" at bounding box center [247, 100] width 52 height 12
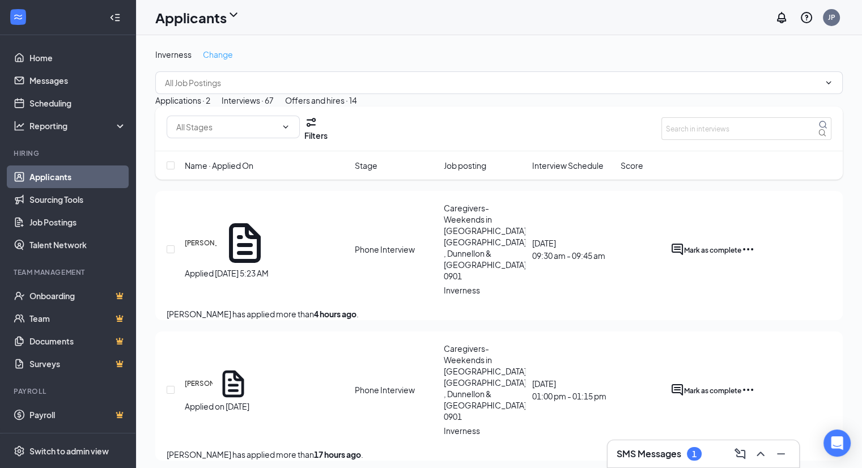
click at [219, 56] on span "Change" at bounding box center [218, 54] width 30 height 10
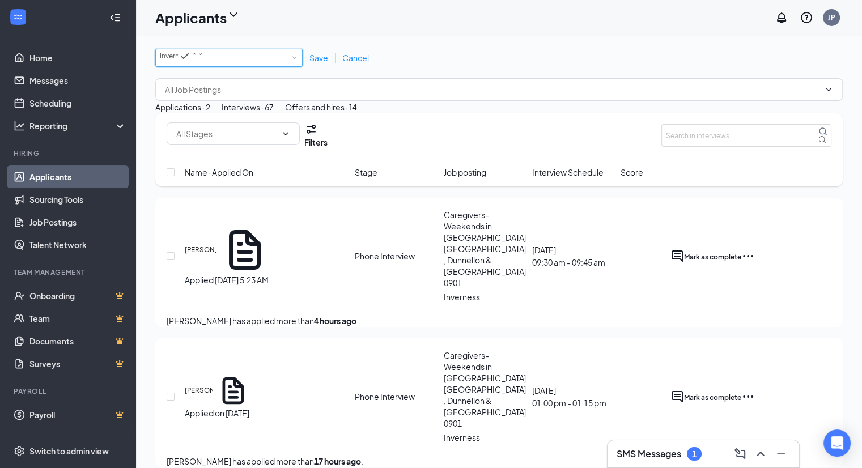
click at [203, 56] on div "Inverness" at bounding box center [182, 56] width 44 height 14
click at [164, 131] on span "Ocala" at bounding box center [170, 127] width 20 height 8
click at [318, 57] on span "Save" at bounding box center [318, 58] width 19 height 10
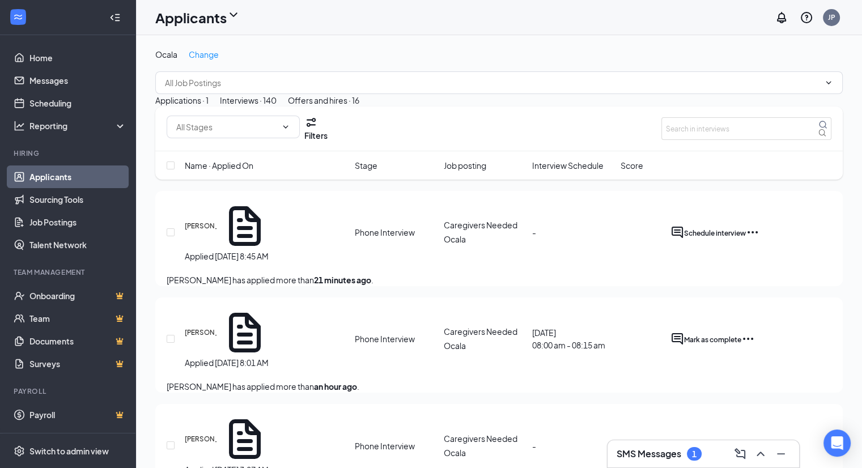
click at [359, 106] on div "Offers and hires · 16" at bounding box center [323, 100] width 71 height 12
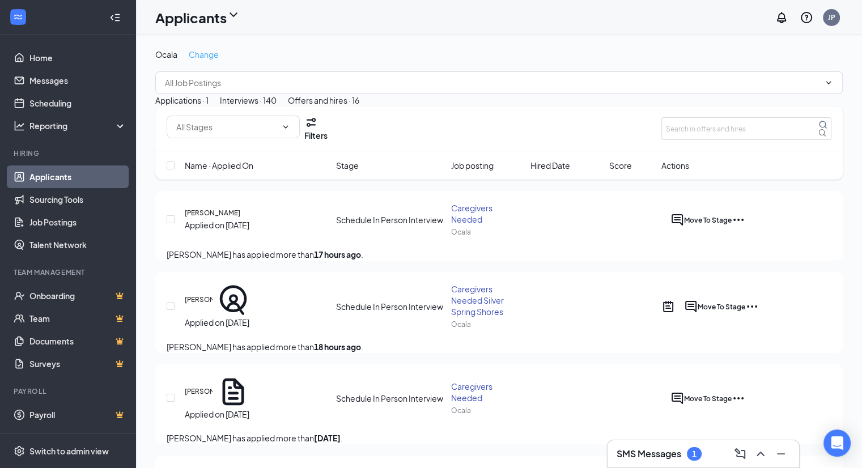
click at [212, 56] on span "Change" at bounding box center [204, 54] width 30 height 10
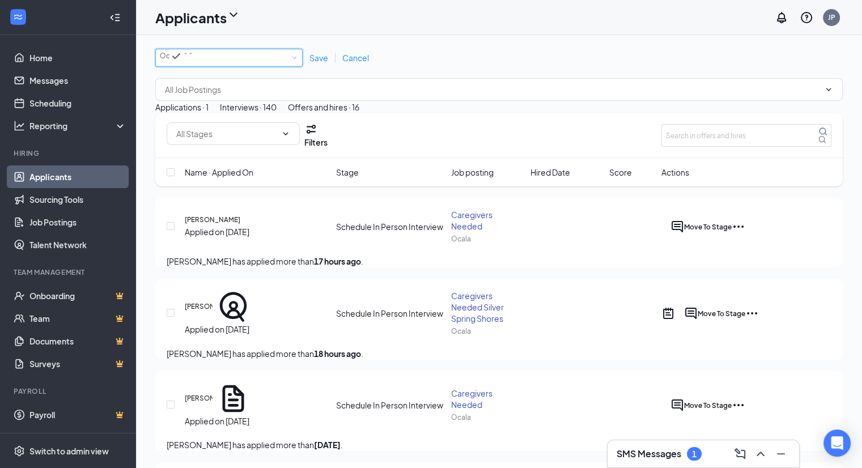
click at [283, 67] on div "All Locations [GEOGRAPHIC_DATA]" at bounding box center [228, 58] width 147 height 18
click at [207, 113] on div "Inverness" at bounding box center [229, 106] width 138 height 14
type input "0"
drag, startPoint x: 770, startPoint y: 84, endPoint x: 510, endPoint y: 255, distance: 310.9
click at [770, 84] on div "All Locations [GEOGRAPHIC_DATA] Save Cancel" at bounding box center [498, 75] width 687 height 52
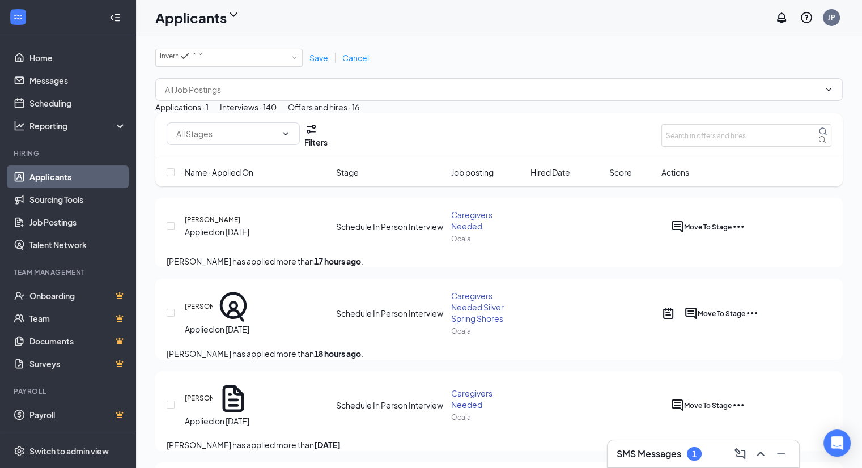
click at [653, 452] on h3 "SMS Messages" at bounding box center [648, 453] width 65 height 12
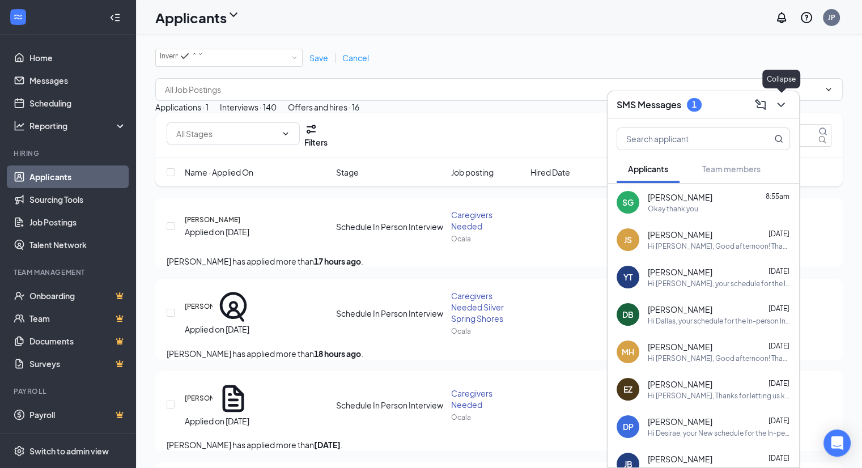
click at [782, 101] on icon "ChevronDown" at bounding box center [781, 105] width 14 height 14
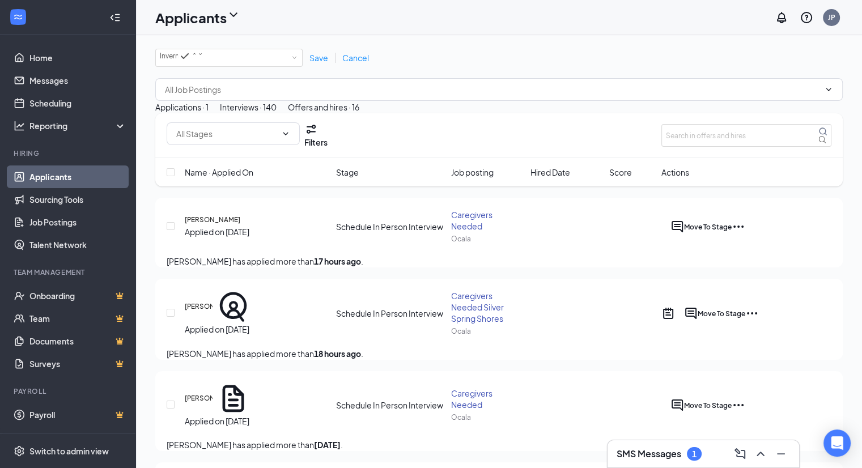
click at [193, 113] on div "Applications · 1" at bounding box center [181, 107] width 53 height 12
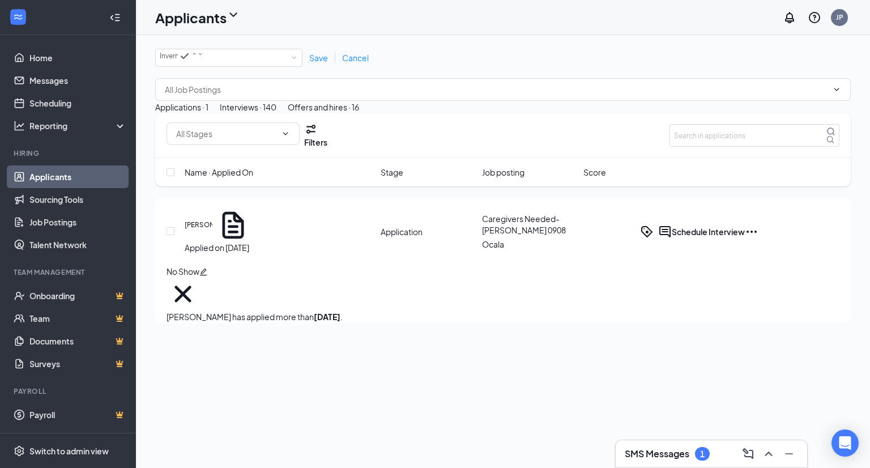
click at [276, 113] on div "Interviews · 140" at bounding box center [248, 107] width 57 height 12
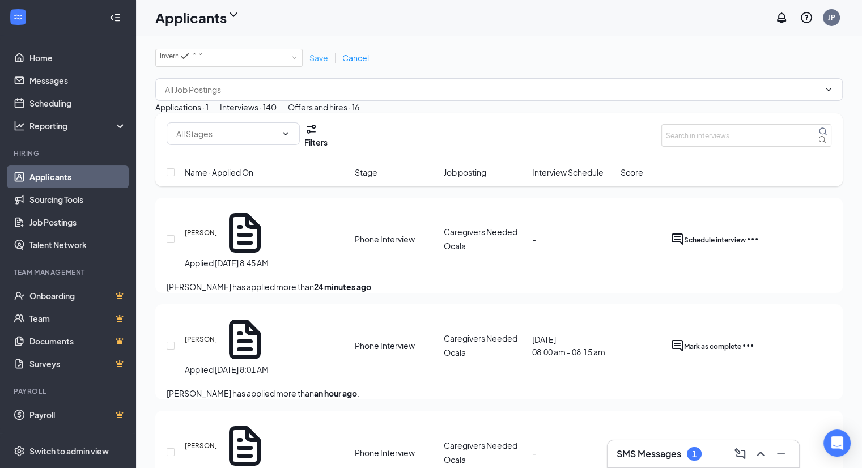
click at [317, 58] on span "Save" at bounding box center [318, 58] width 19 height 10
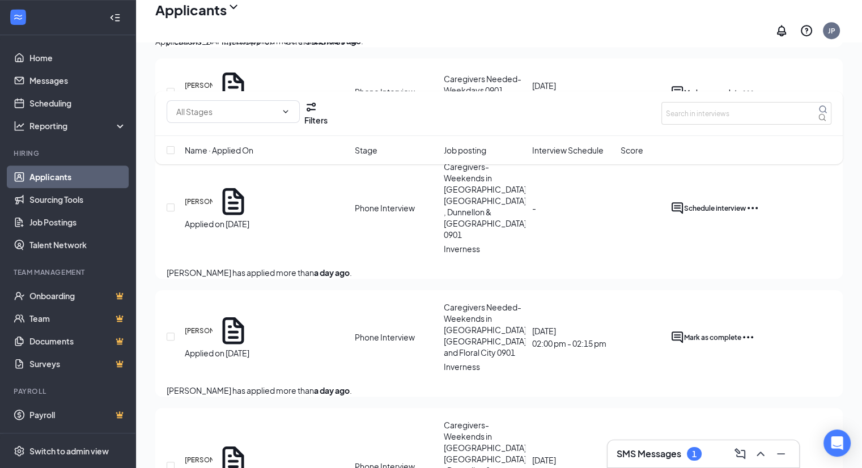
scroll to position [963, 0]
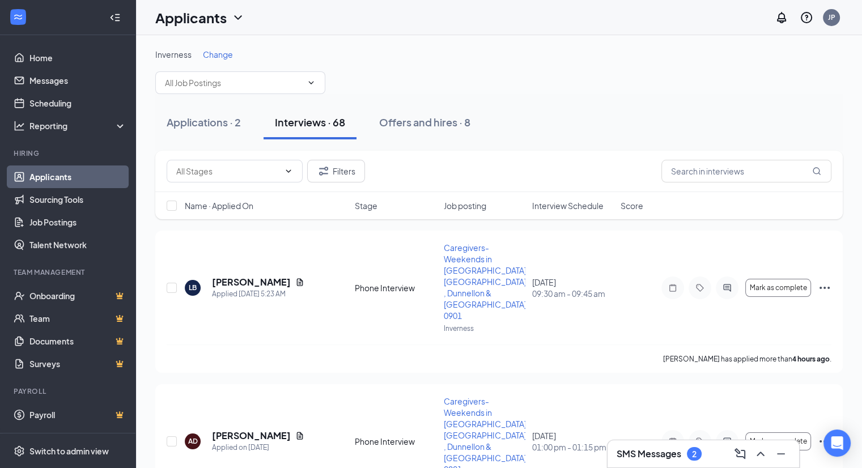
click at [677, 448] on h3 "SMS Messages" at bounding box center [648, 453] width 65 height 12
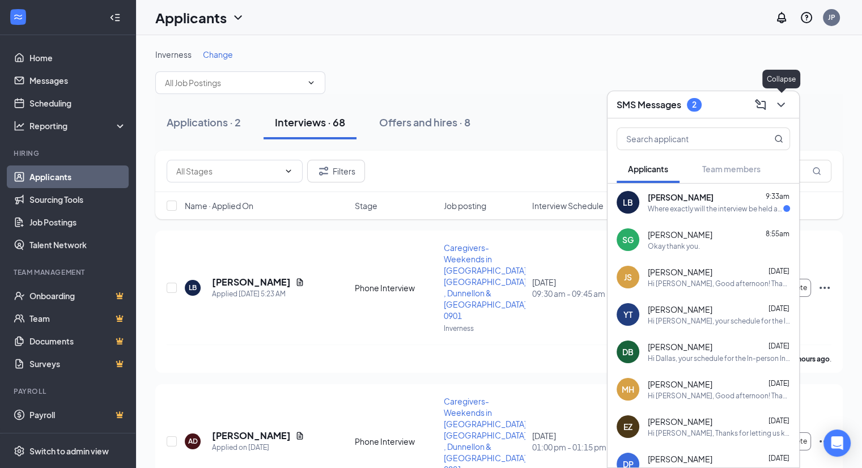
click at [782, 101] on icon "ChevronDown" at bounding box center [781, 105] width 14 height 14
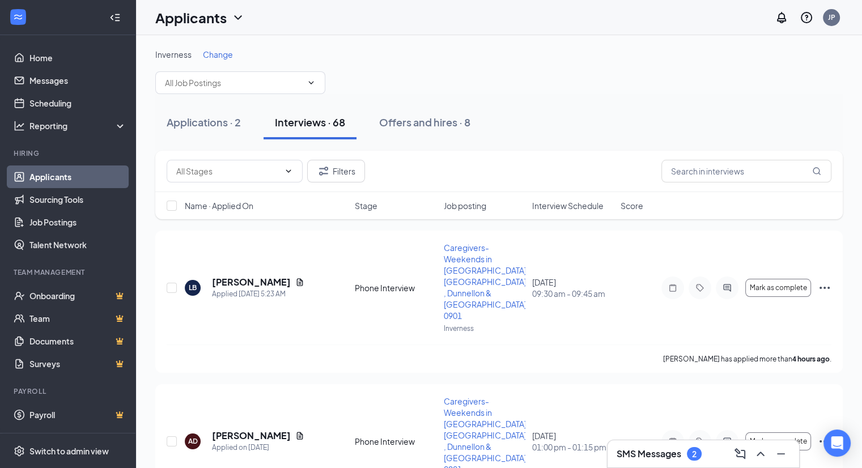
click at [663, 456] on h3 "SMS Messages" at bounding box center [648, 453] width 65 height 12
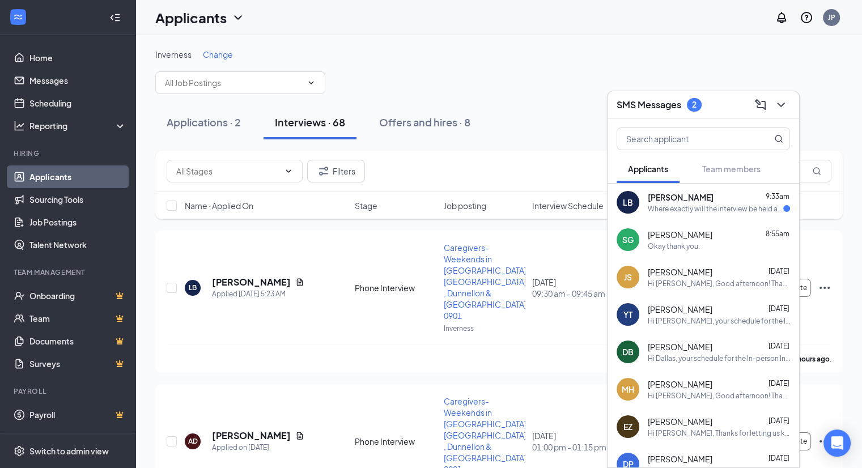
click at [703, 206] on div "Where exactly will the interview be held at?" at bounding box center [714, 209] width 135 height 10
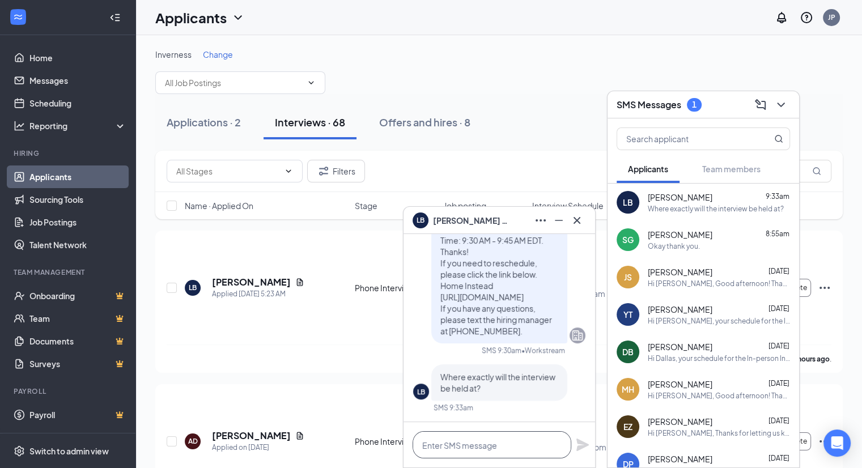
click at [452, 449] on textarea at bounding box center [491, 444] width 159 height 27
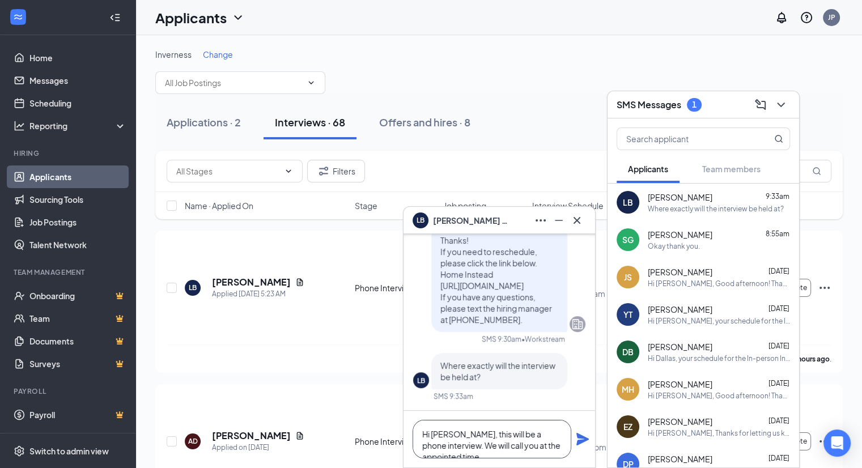
type textarea "Hi Lakia, this will be a phone interview. We will call you at the appointed tim…"
click at [585, 441] on icon "Plane" at bounding box center [582, 439] width 12 height 12
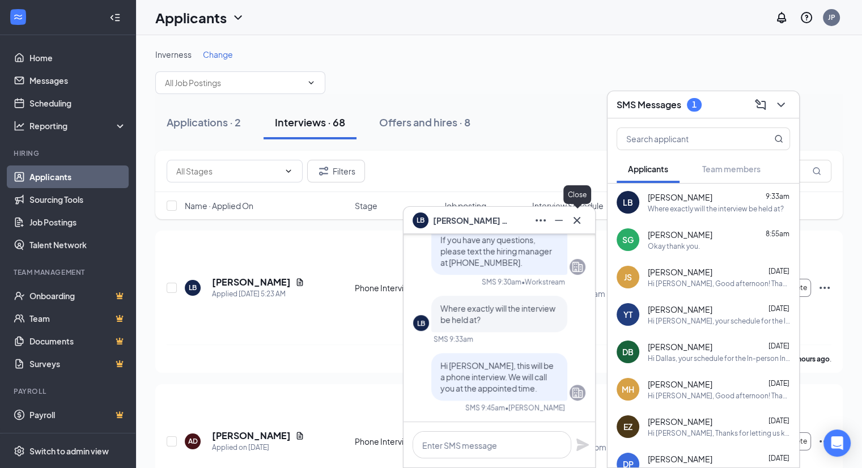
click at [577, 226] on icon "Cross" at bounding box center [577, 221] width 14 height 14
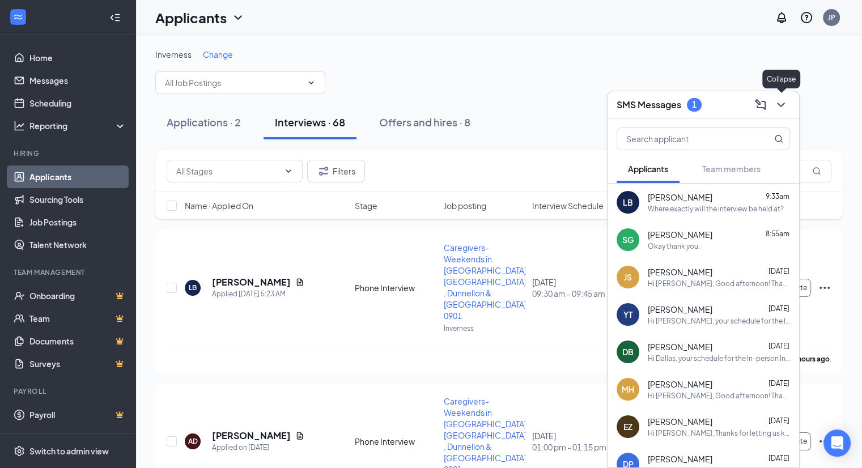
drag, startPoint x: 782, startPoint y: 98, endPoint x: 768, endPoint y: 126, distance: 31.4
click at [782, 98] on icon "ChevronDown" at bounding box center [781, 105] width 14 height 14
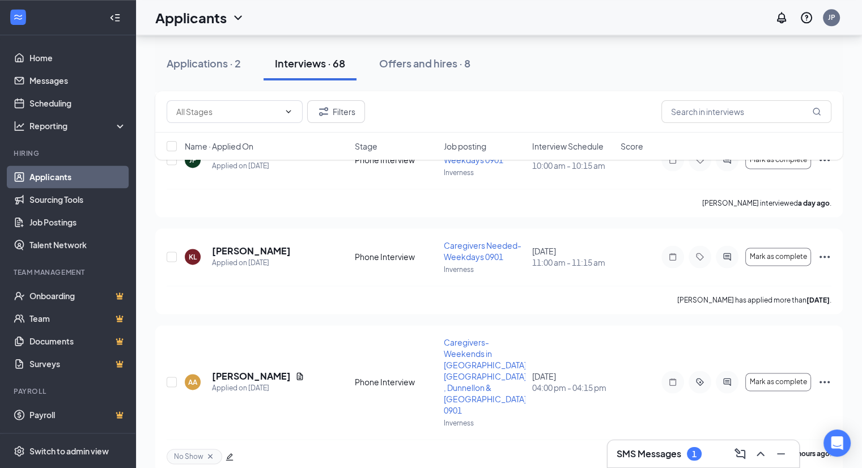
scroll to position [1643, 0]
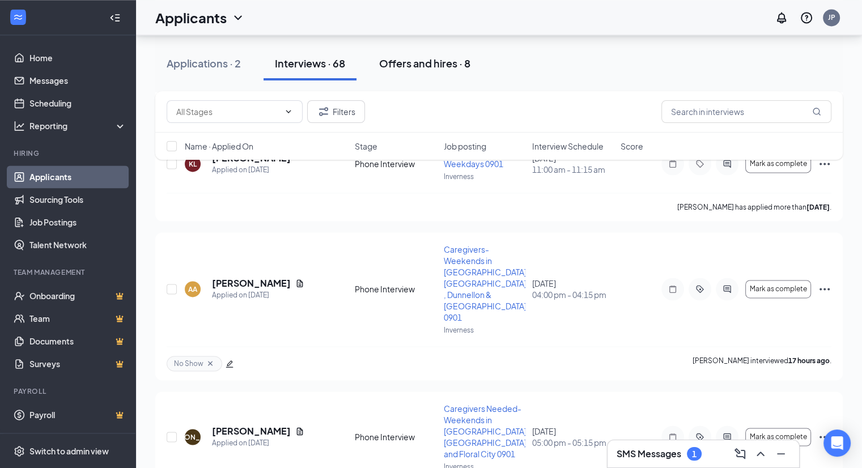
click at [432, 59] on div "Offers and hires · 8" at bounding box center [424, 63] width 91 height 14
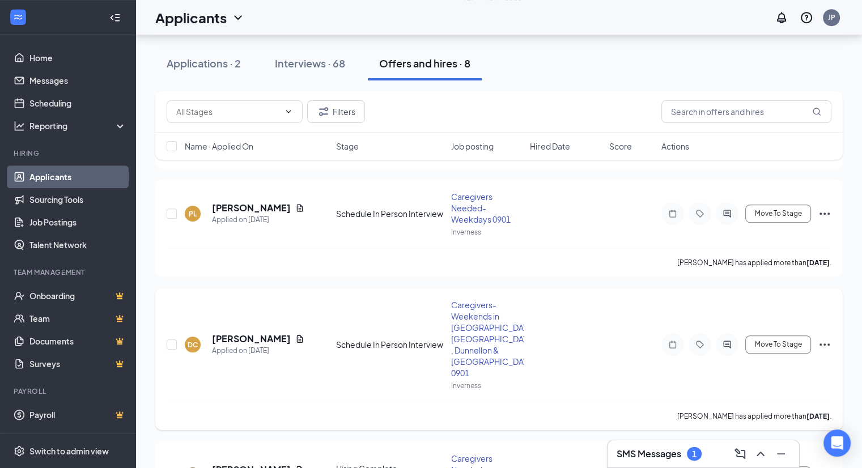
scroll to position [731, 0]
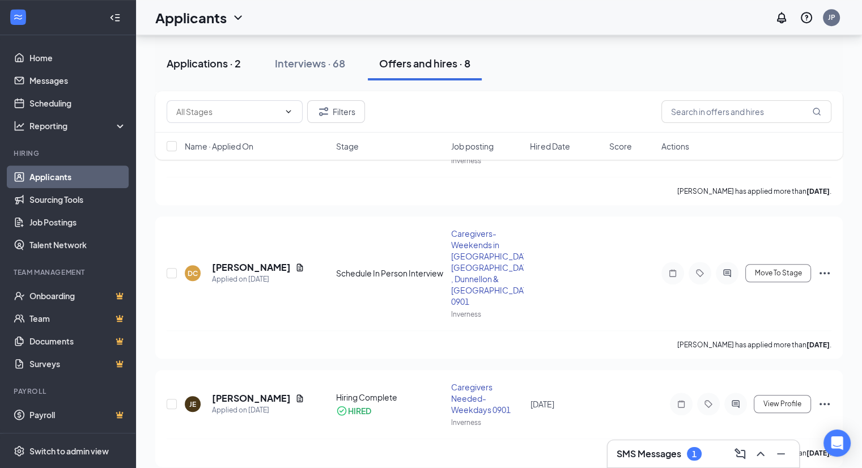
click at [211, 65] on div "Applications · 2" at bounding box center [204, 63] width 74 height 14
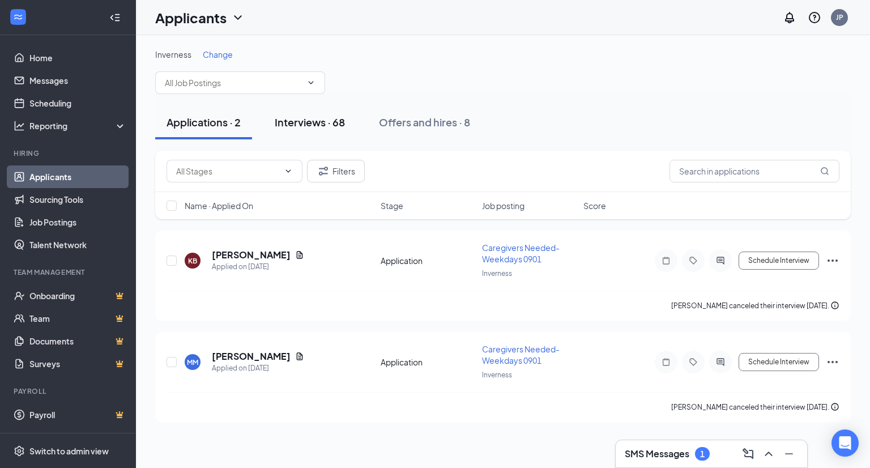
click at [297, 118] on div "Interviews · 68" at bounding box center [310, 122] width 70 height 14
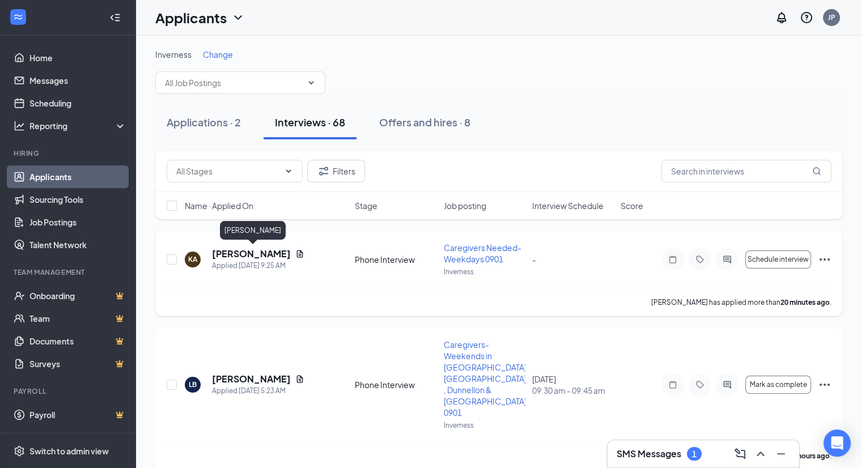
click at [236, 249] on h5 "KATHERINE ALBRITTON" at bounding box center [251, 254] width 79 height 12
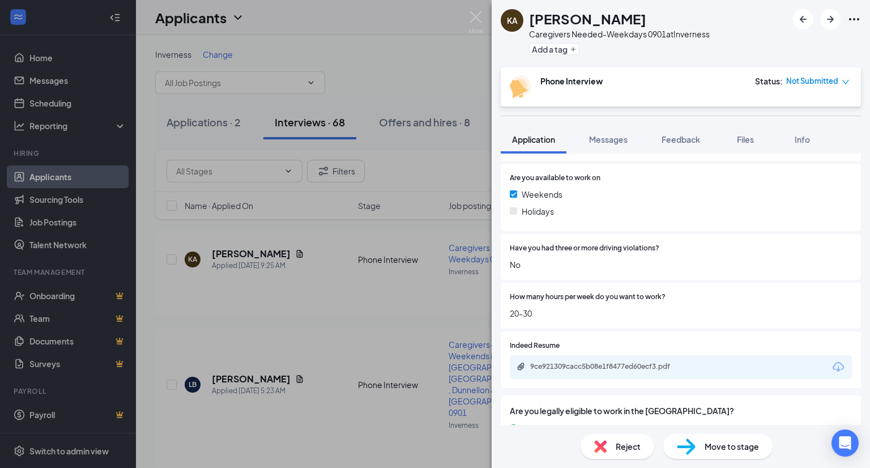
scroll to position [340, 0]
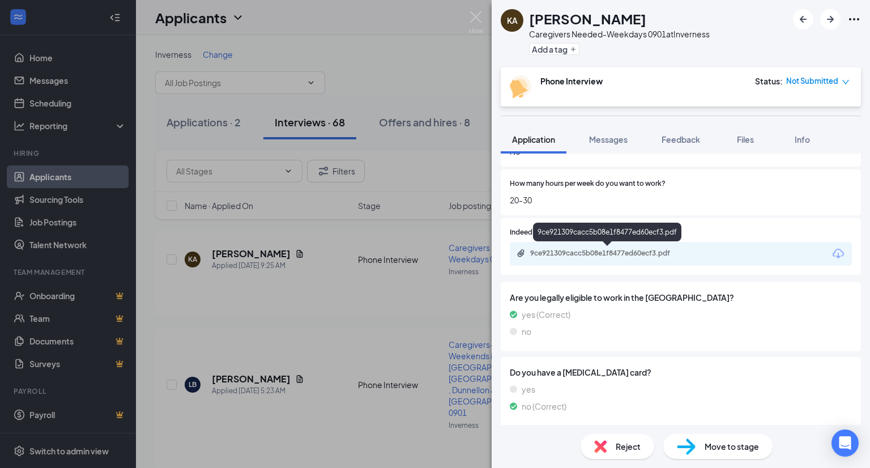
click at [618, 259] on div "9ce921309cacc5b08e1f8477ed60ecf3.pdf" at bounding box center [609, 254] width 184 height 11
click at [480, 18] on img at bounding box center [476, 22] width 14 height 22
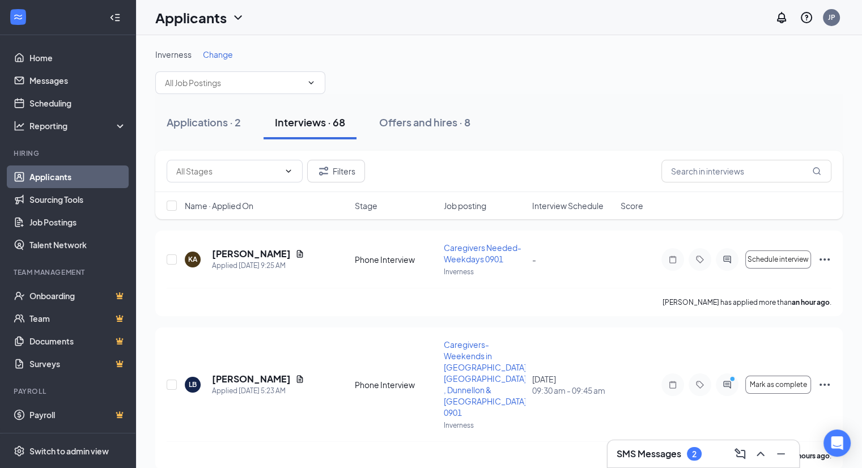
click at [671, 445] on div "SMS Messages 2" at bounding box center [702, 454] width 173 height 18
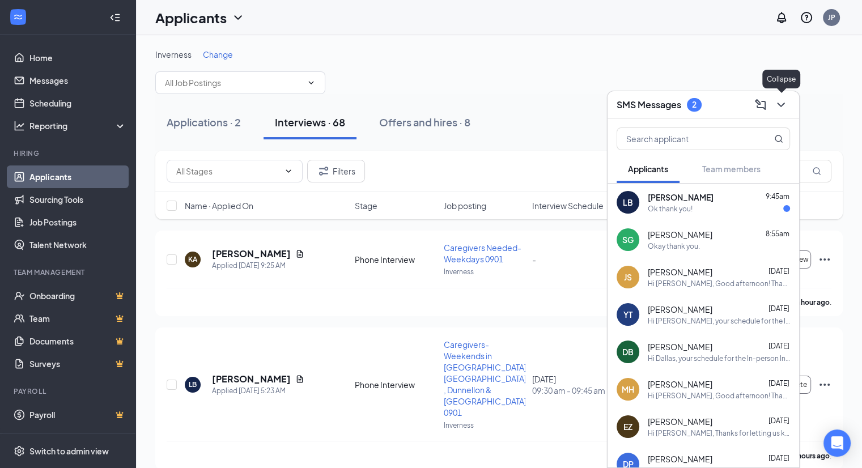
click at [786, 105] on icon "ChevronDown" at bounding box center [781, 105] width 14 height 14
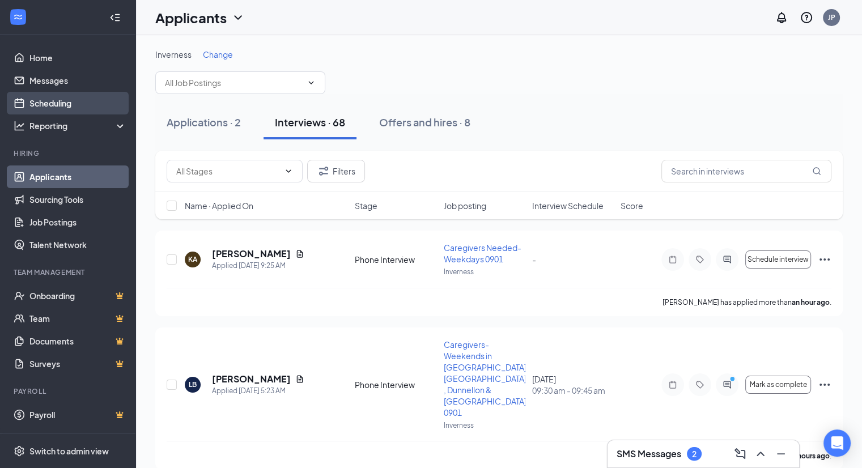
click at [77, 100] on link "Scheduling" at bounding box center [77, 103] width 97 height 23
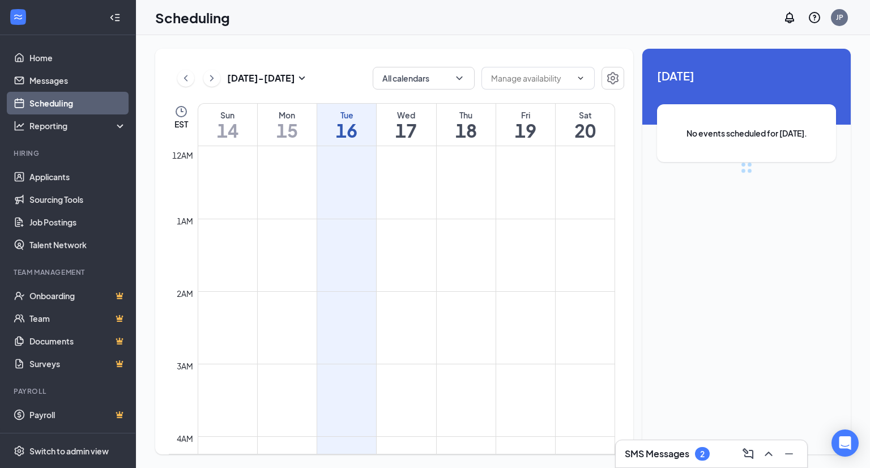
scroll to position [557, 0]
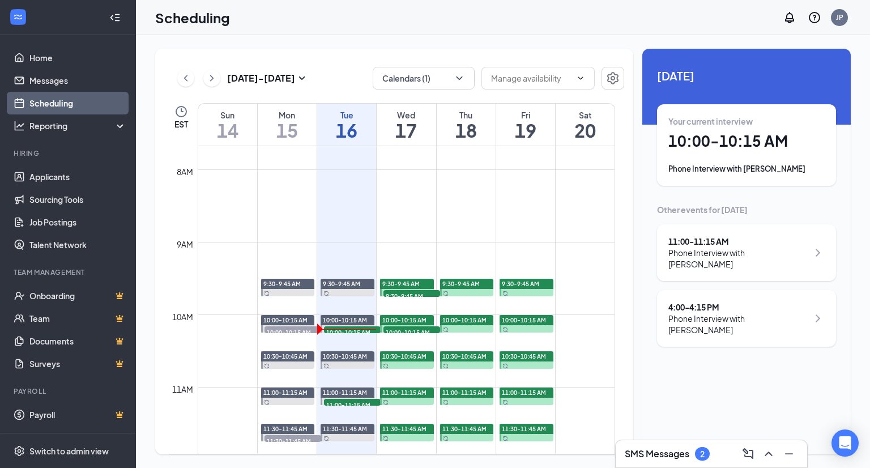
click at [756, 175] on div "Your current interview 10:00 - 10:15 AM Phone Interview with Erica Dziedzic" at bounding box center [746, 145] width 179 height 82
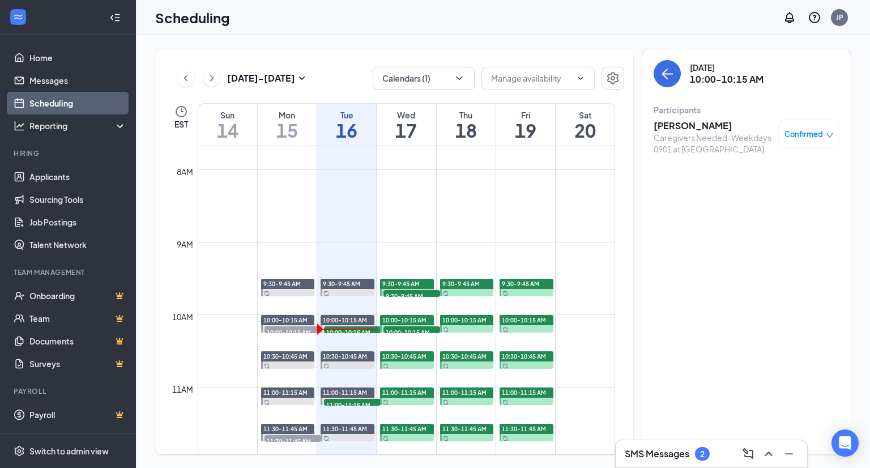
click at [704, 120] on h3 "[PERSON_NAME]" at bounding box center [713, 126] width 119 height 12
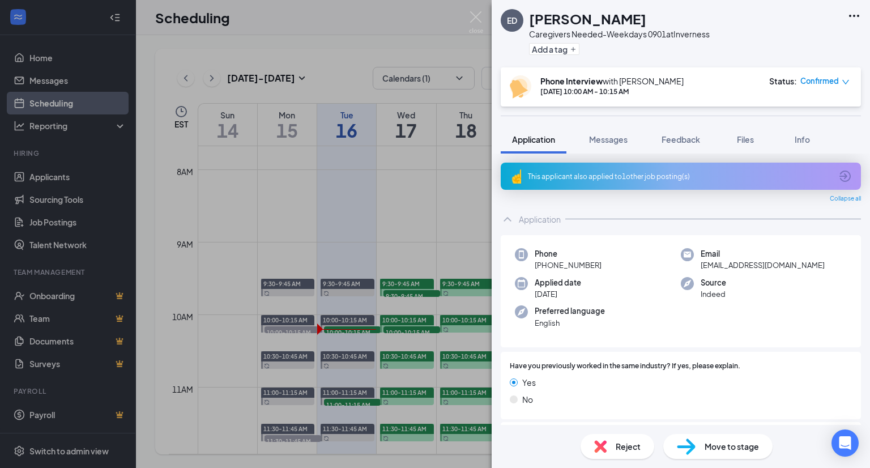
drag, startPoint x: 608, startPoint y: 264, endPoint x: 545, endPoint y: 270, distance: 62.6
click at [545, 270] on div "Phone +1 (845) 648-6295" at bounding box center [598, 259] width 166 height 23
copy span "(845) 648-6295"
click at [622, 288] on div "Applied date Sep 14" at bounding box center [598, 288] width 166 height 23
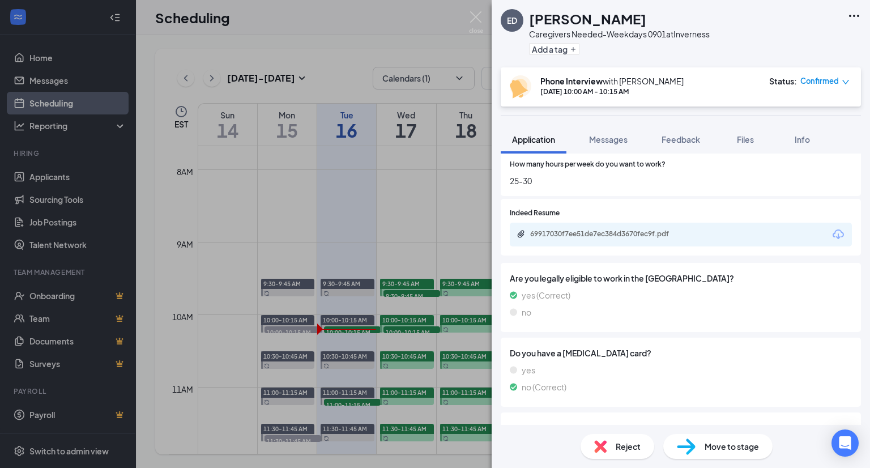
scroll to position [372, 0]
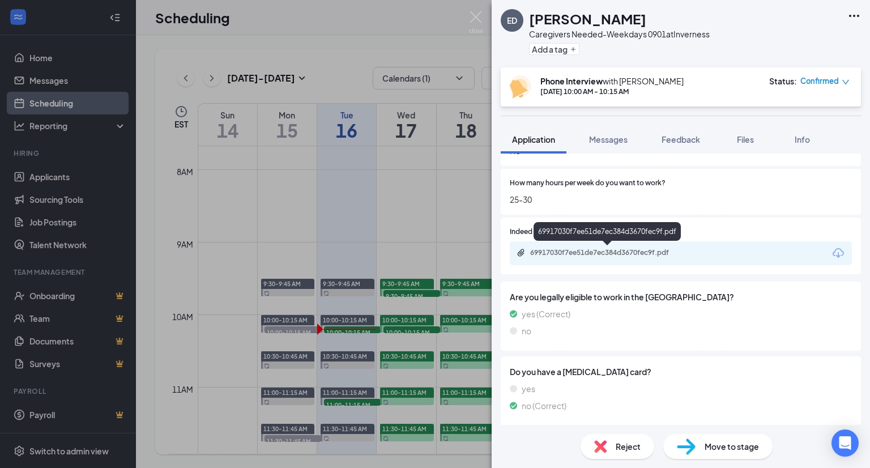
click at [655, 252] on div "69917030f7ee51de7ec384d3670fec9f.pdf" at bounding box center [609, 252] width 159 height 9
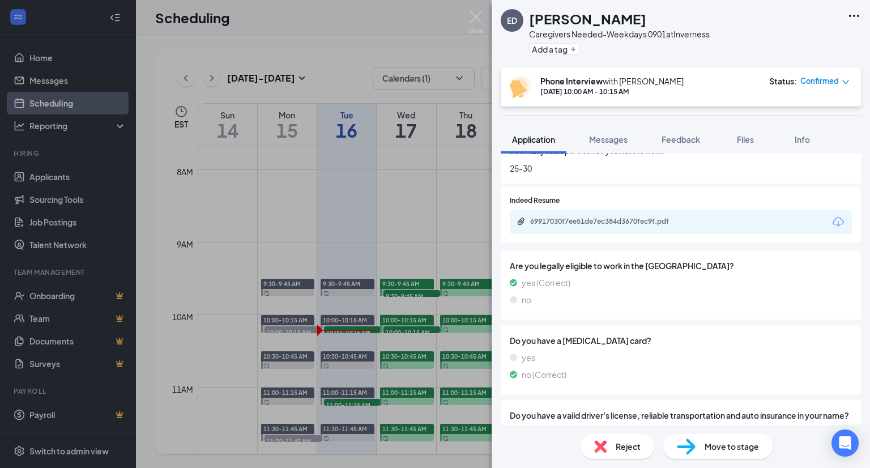
scroll to position [429, 0]
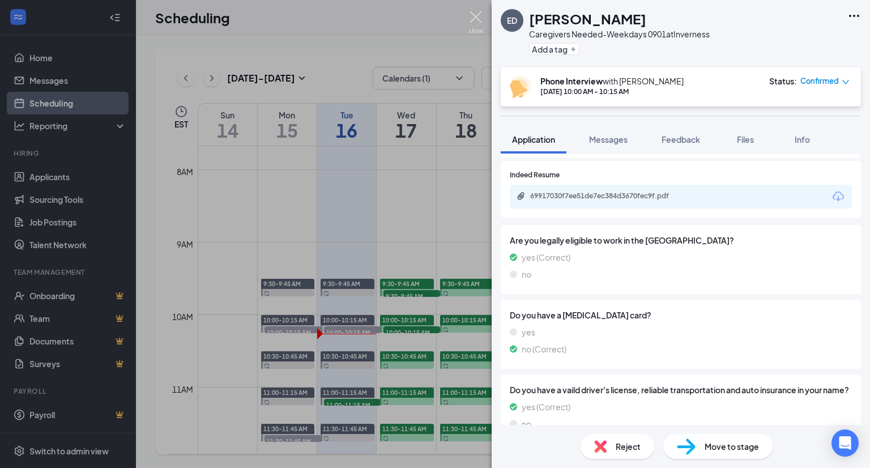
click at [477, 13] on img at bounding box center [476, 22] width 14 height 22
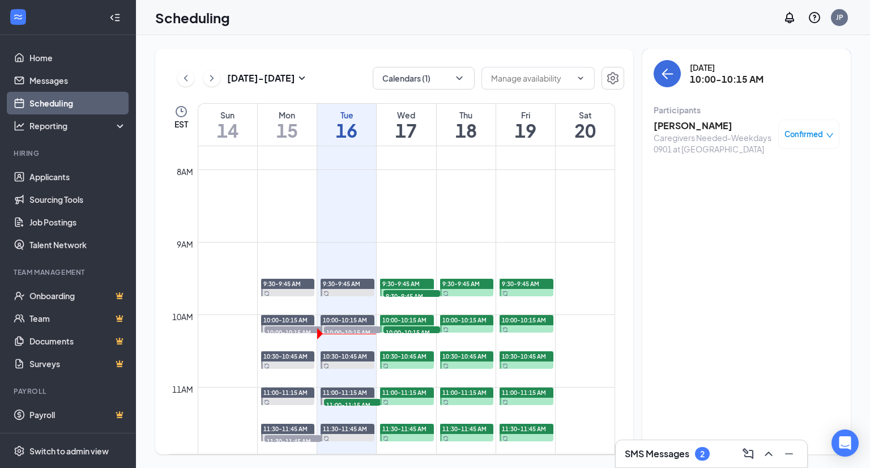
click at [688, 127] on h3 "[PERSON_NAME]" at bounding box center [713, 126] width 119 height 12
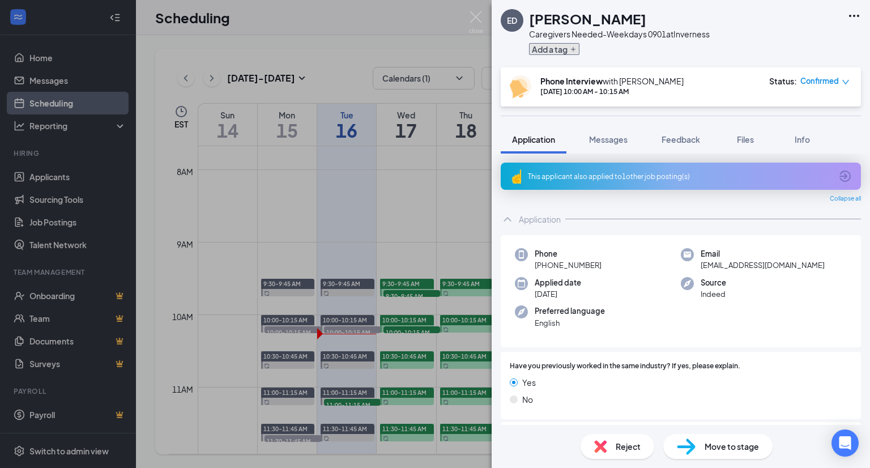
click at [547, 53] on button "Add a tag" at bounding box center [554, 49] width 50 height 12
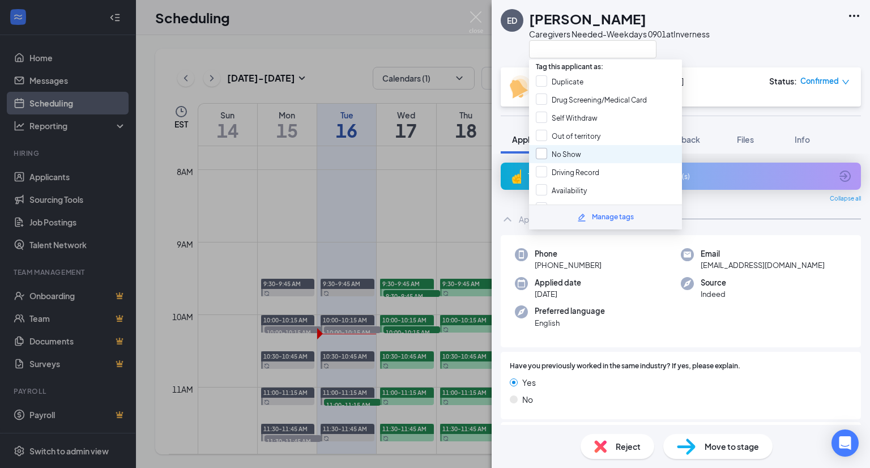
click at [567, 148] on input "No Show" at bounding box center [558, 154] width 45 height 12
checkbox input "true"
click at [727, 45] on div "ED Erica Dziedzic Caregivers Needed-Weekdays 0901 at Inverness" at bounding box center [681, 33] width 378 height 67
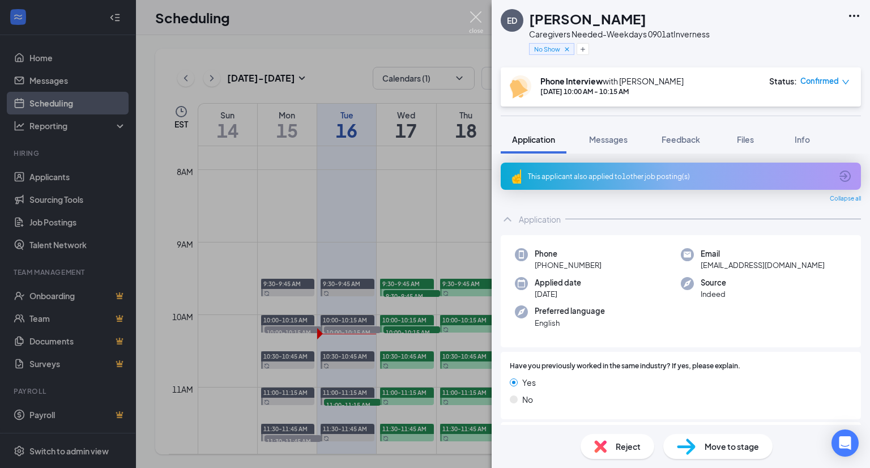
click at [475, 18] on img at bounding box center [476, 22] width 14 height 22
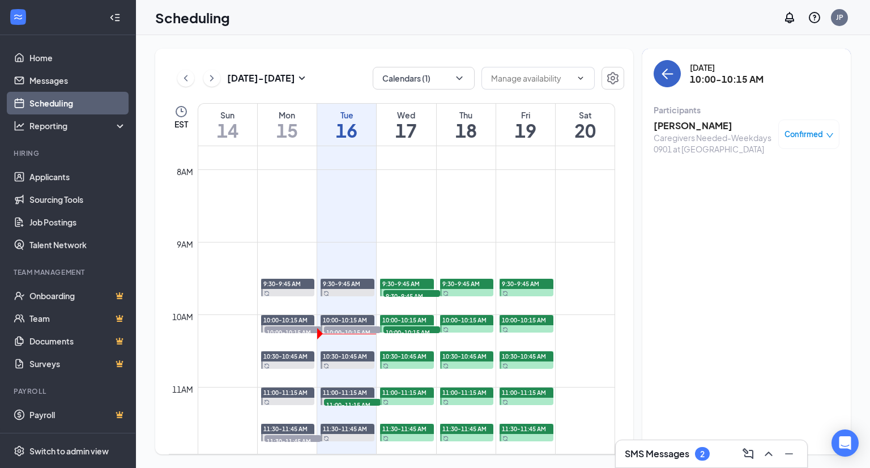
click at [672, 74] on icon "ArrowLeft" at bounding box center [668, 74] width 11 height 1
